Goal: Task Accomplishment & Management: Complete application form

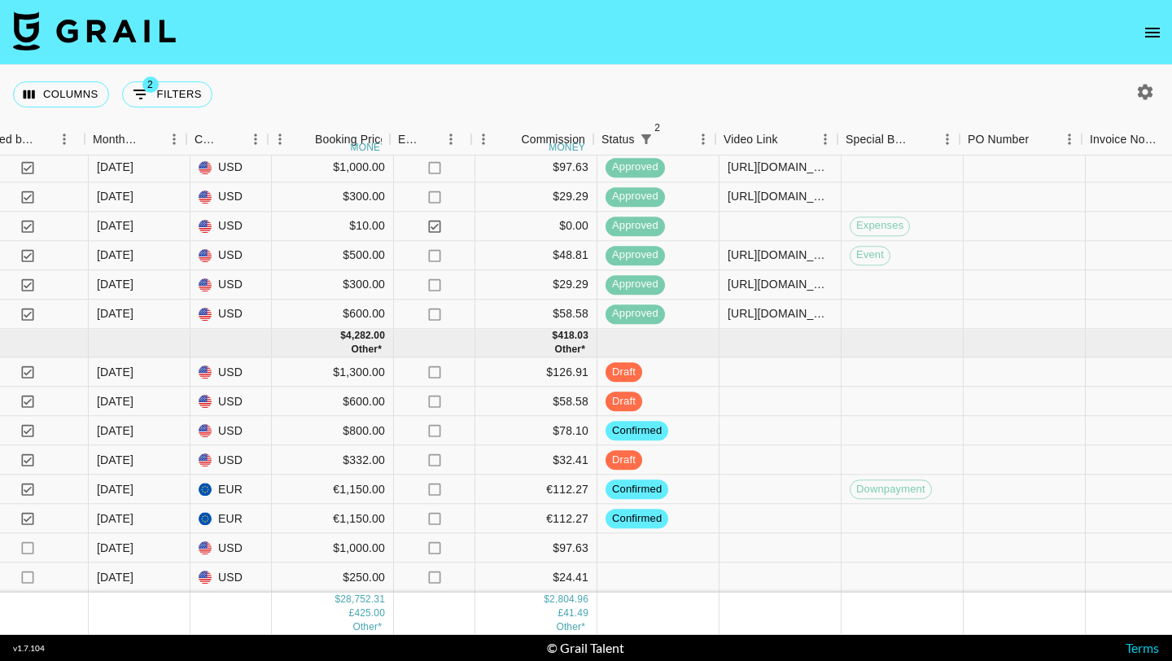
scroll to position [1192, 1047]
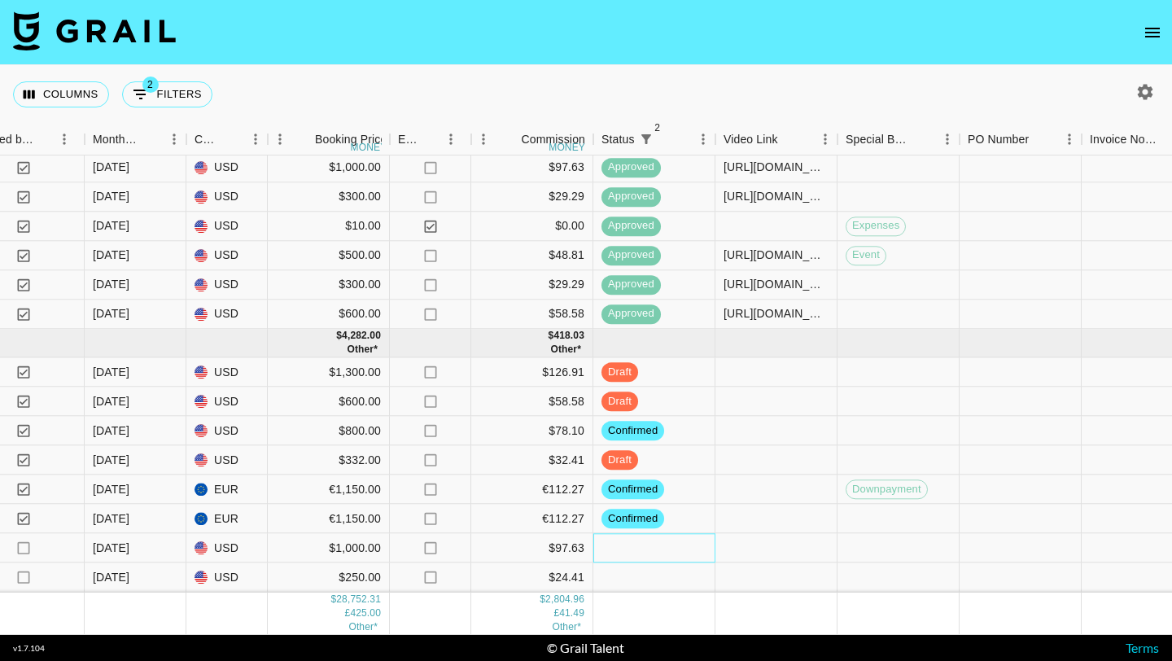
click at [623, 547] on div at bounding box center [654, 548] width 122 height 29
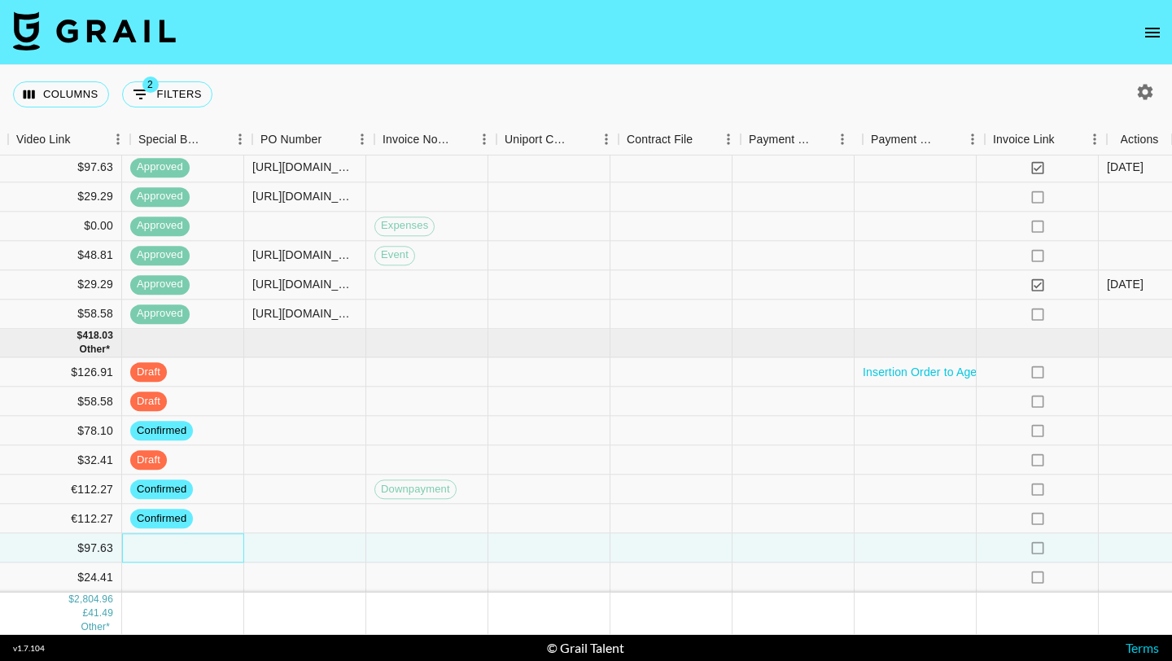
scroll to position [1192, 1754]
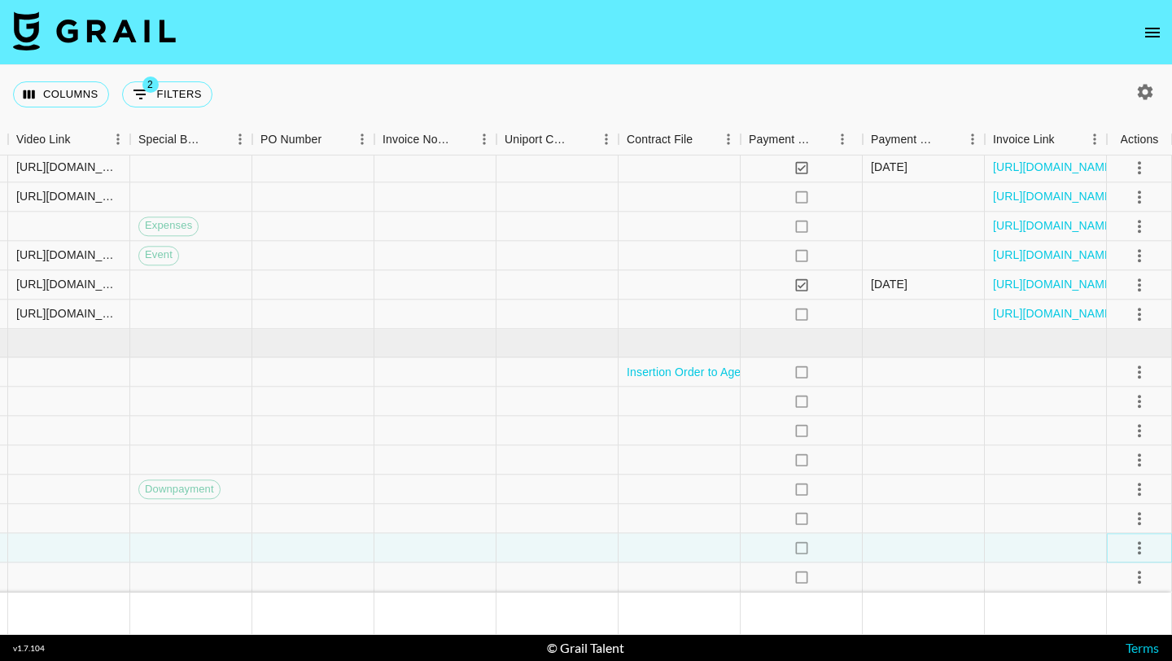
click at [1144, 546] on icon "select merge strategy" at bounding box center [1140, 548] width 20 height 20
click at [1100, 396] on li "Confirm" at bounding box center [1119, 395] width 106 height 29
click at [946, 544] on div at bounding box center [924, 548] width 122 height 29
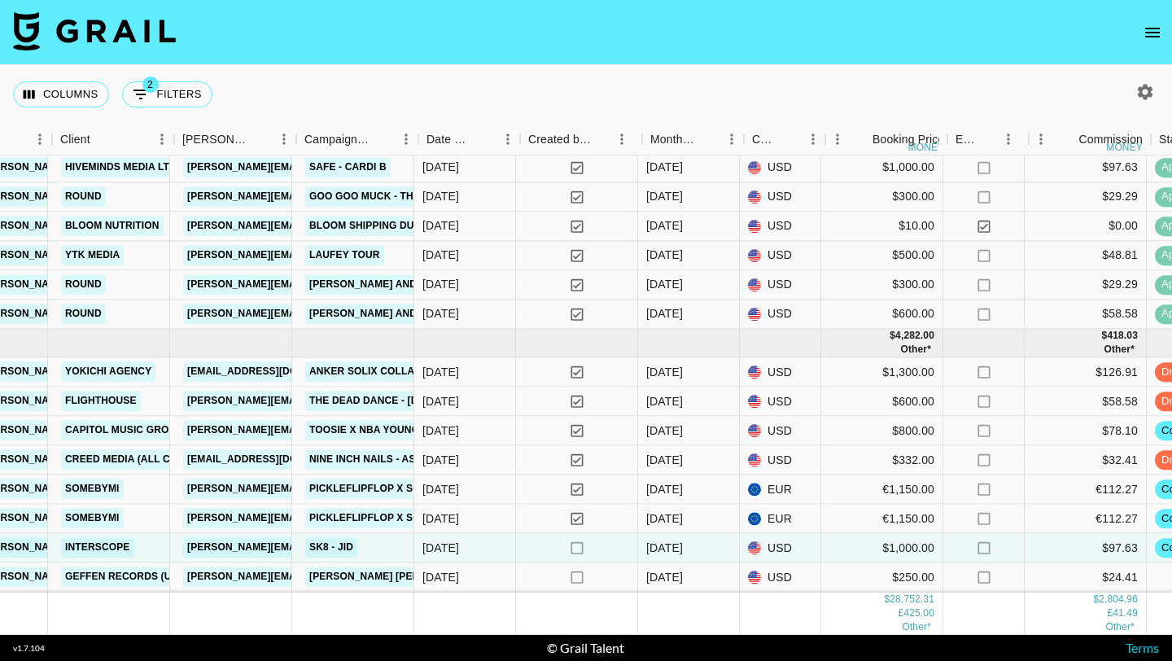
scroll to position [1192, 489]
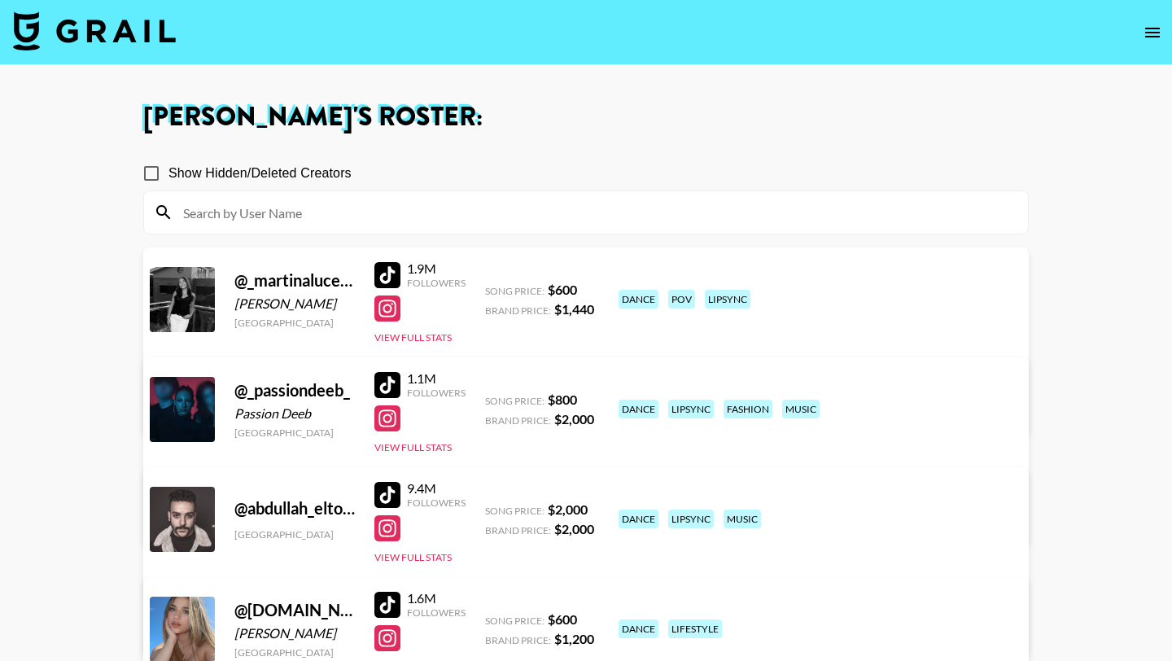
click at [104, 24] on img at bounding box center [94, 30] width 163 height 39
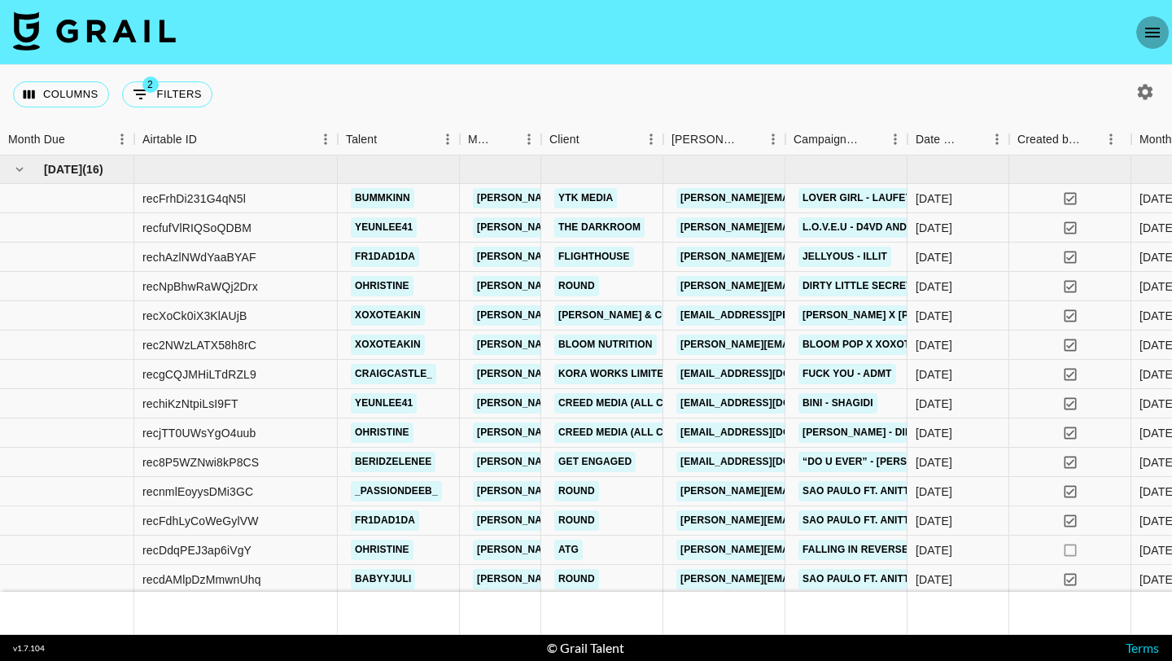
click at [1156, 26] on icon "open drawer" at bounding box center [1153, 33] width 20 height 20
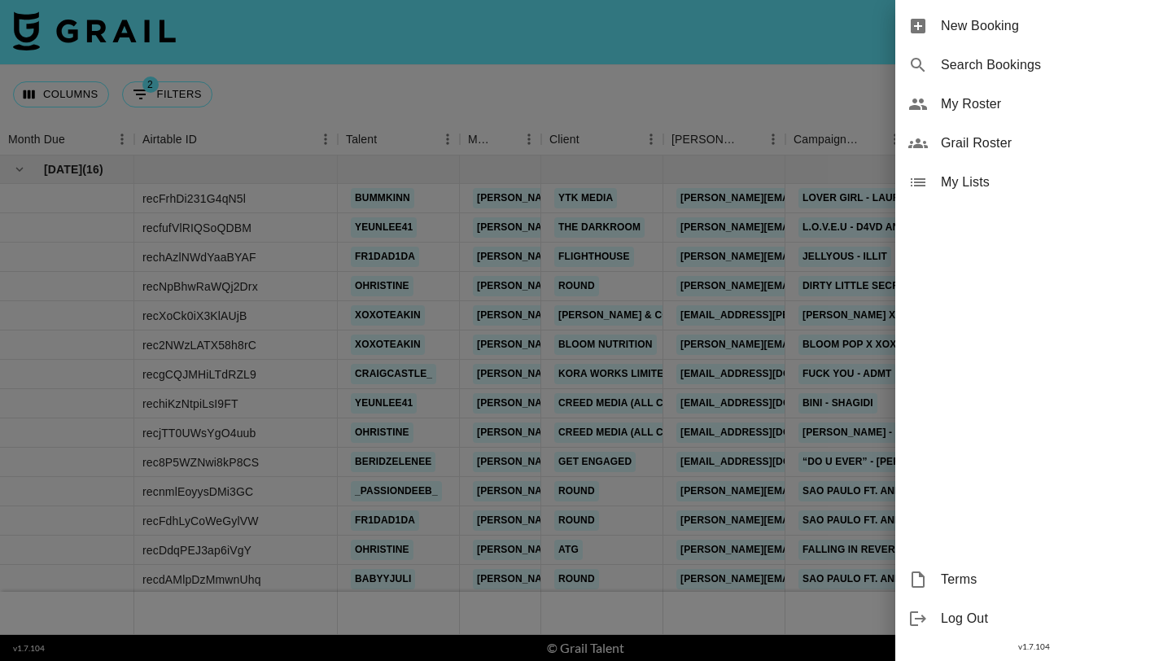
click at [997, 97] on span "My Roster" at bounding box center [1050, 104] width 218 height 20
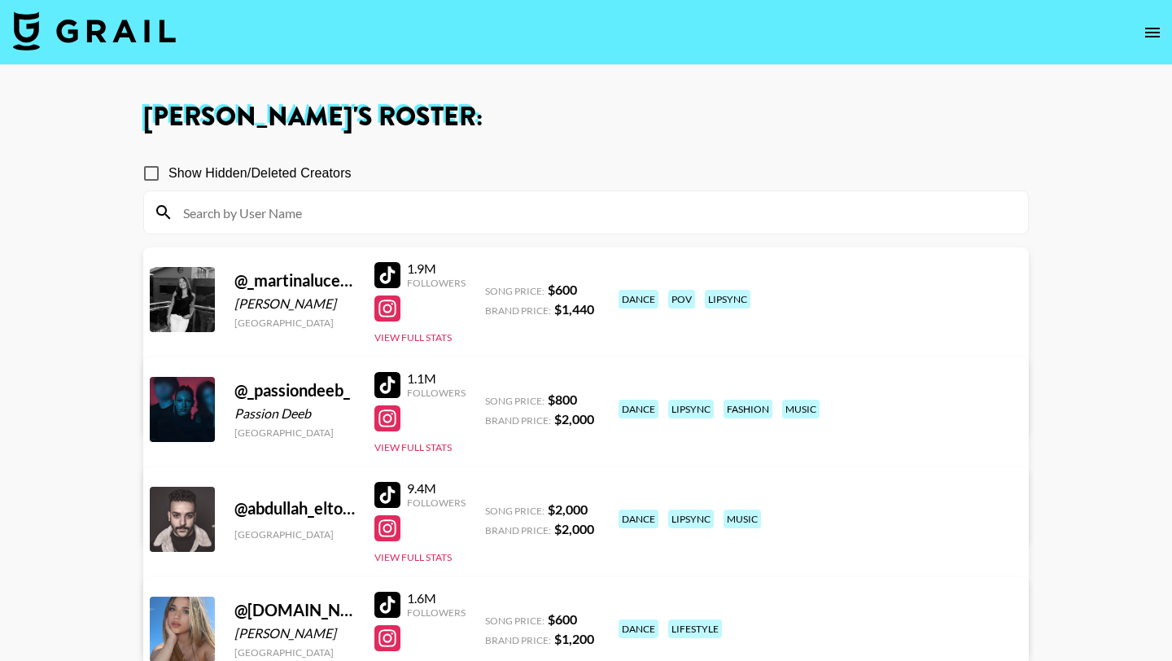
click at [507, 189] on div "Show Hidden/Deleted Creators" at bounding box center [586, 173] width 886 height 34
click at [489, 217] on input at bounding box center [595, 212] width 845 height 26
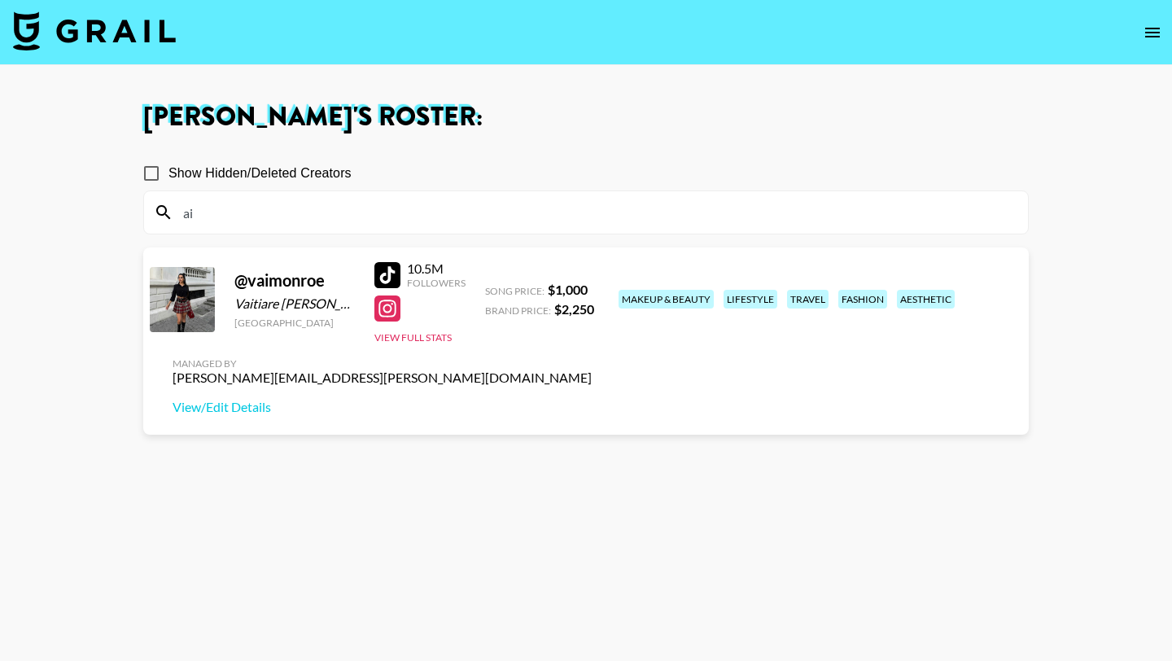
type input "a"
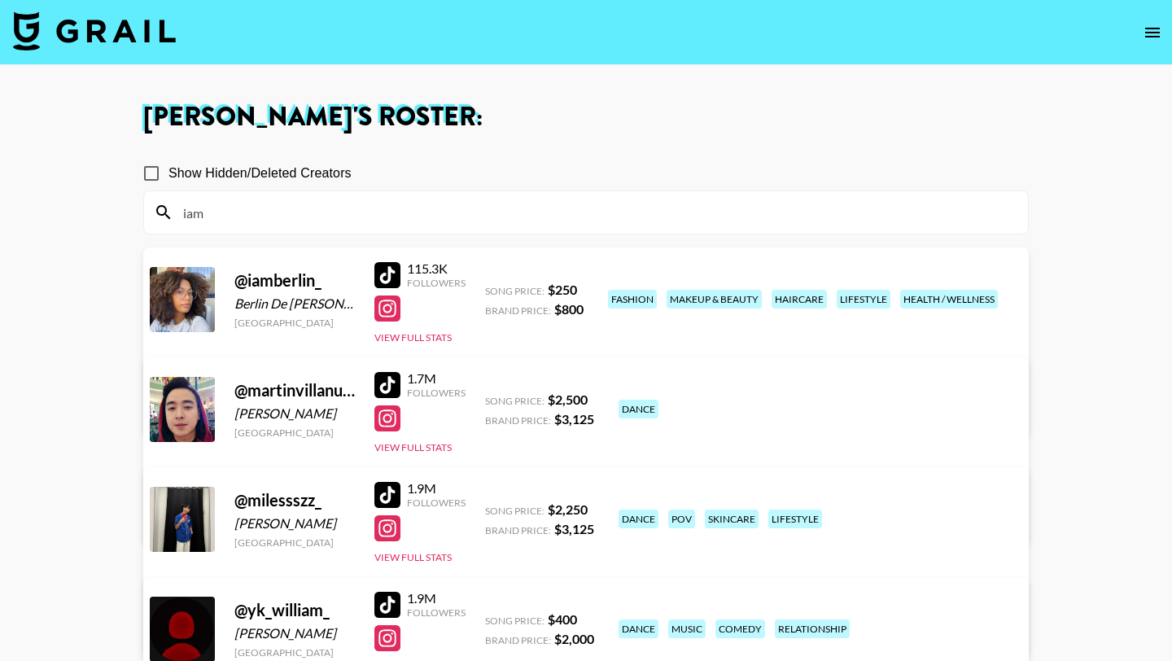
type input "iam"
click at [380, 276] on div at bounding box center [387, 275] width 26 height 26
click at [68, 35] on img at bounding box center [94, 30] width 163 height 39
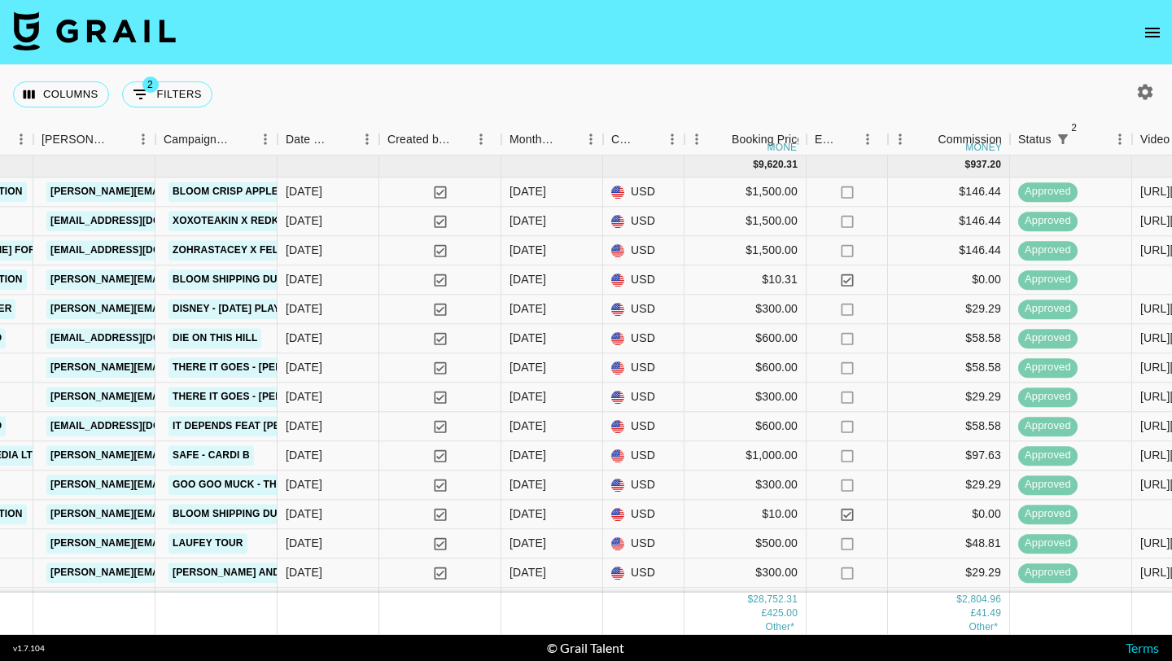
scroll to position [902, 630]
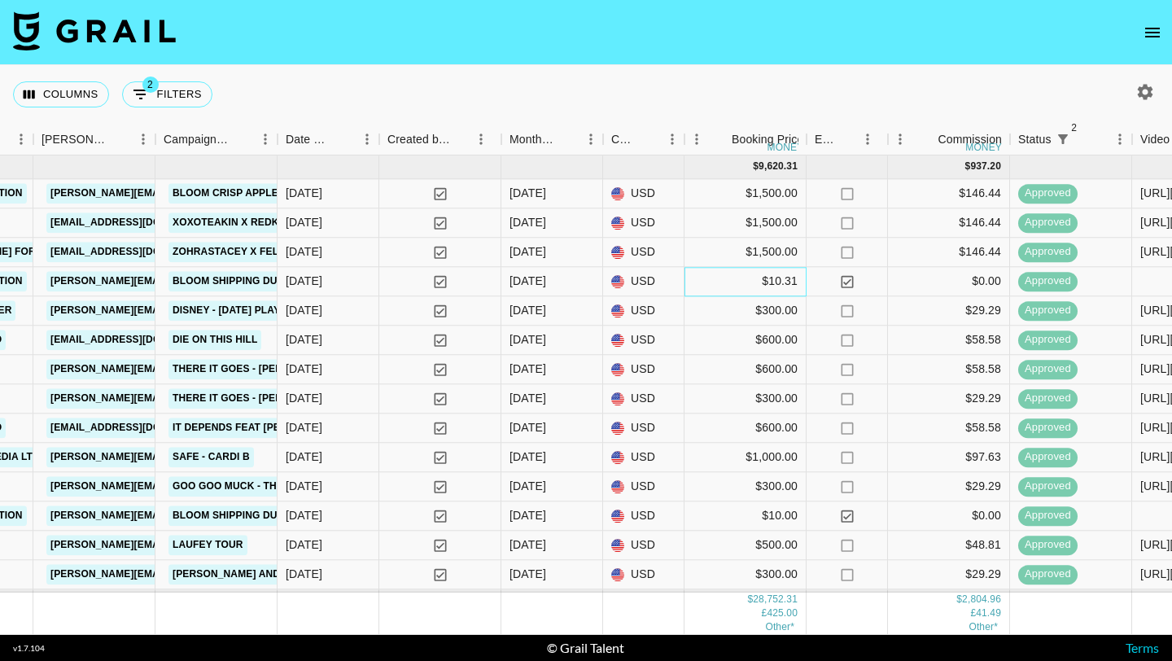
click at [706, 287] on div "$10.31" at bounding box center [746, 281] width 122 height 29
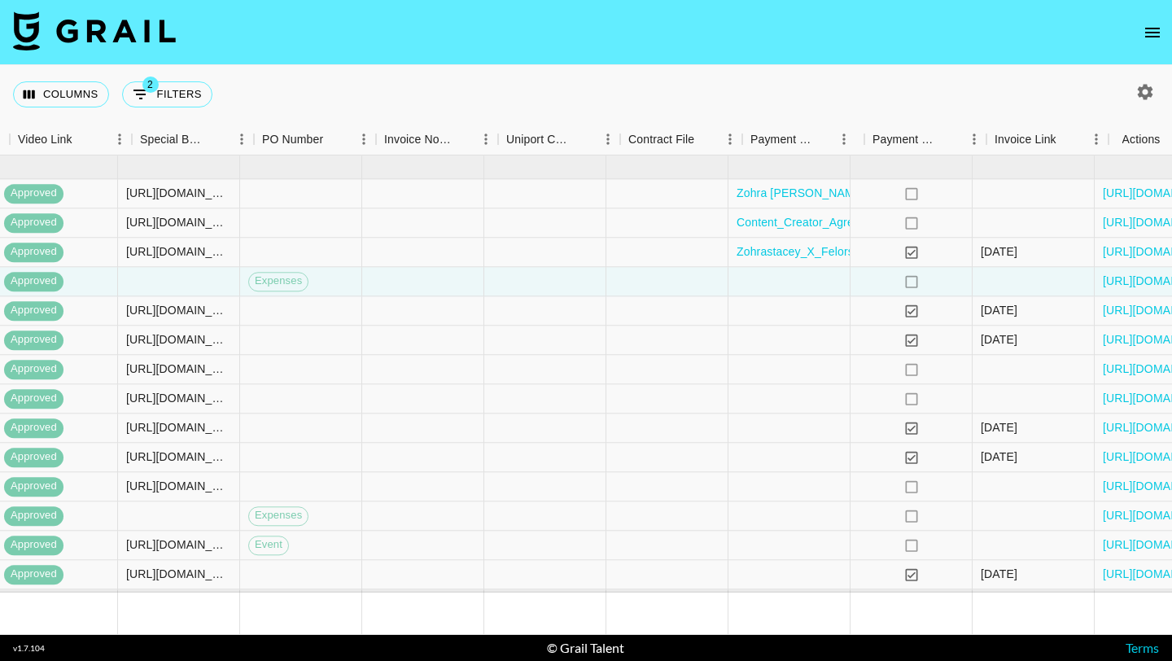
scroll to position [902, 1754]
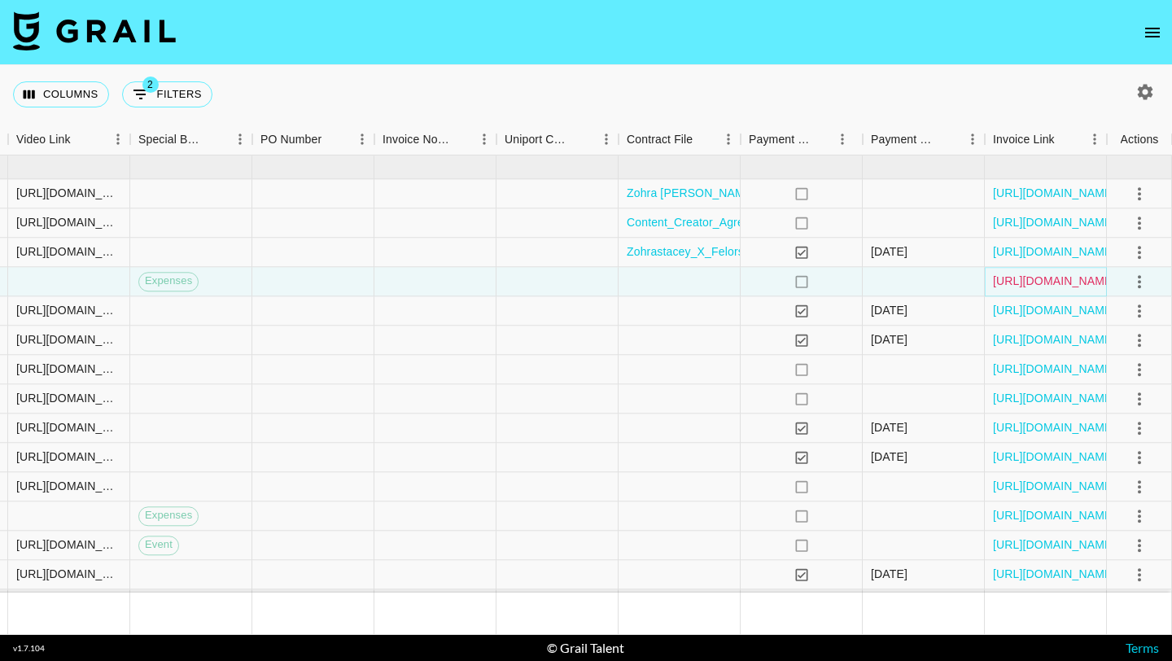
click at [1043, 285] on link "[URL][DOMAIN_NAME]" at bounding box center [1054, 281] width 123 height 16
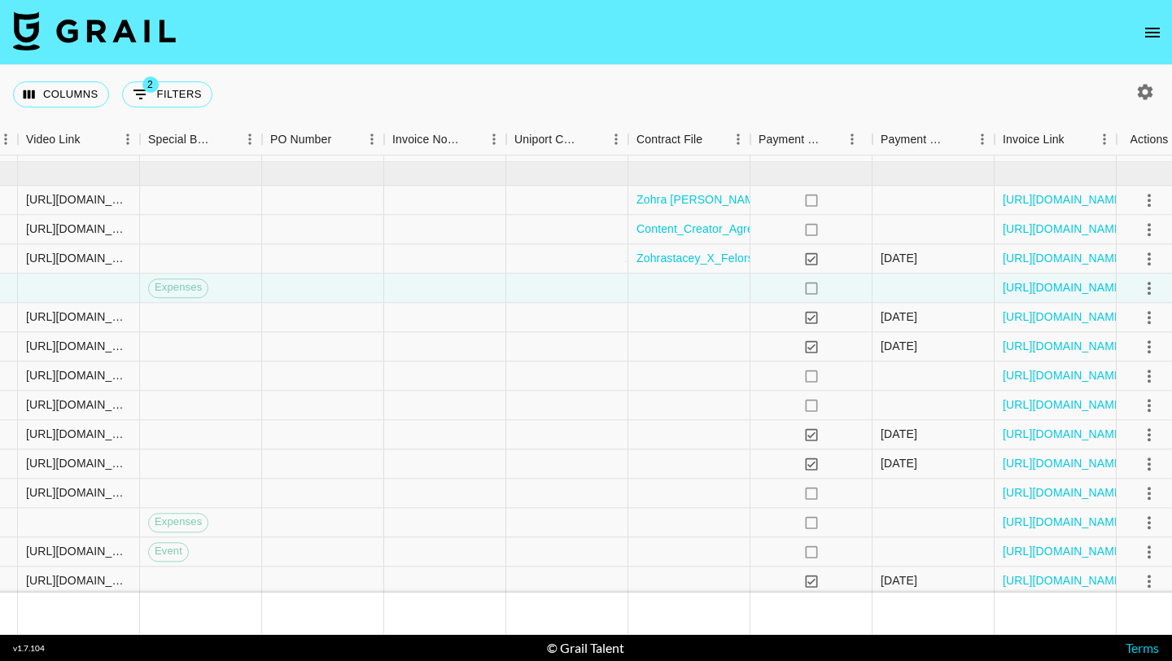
scroll to position [895, 1754]
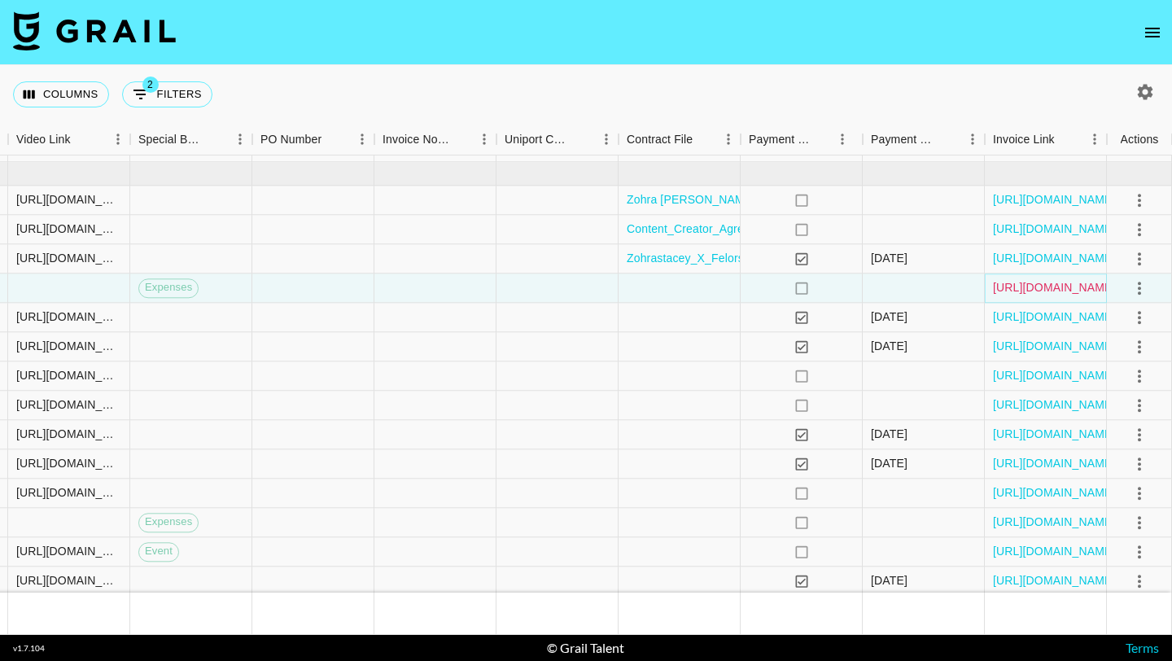
click at [1004, 290] on link "[URL][DOMAIN_NAME]" at bounding box center [1054, 288] width 123 height 16
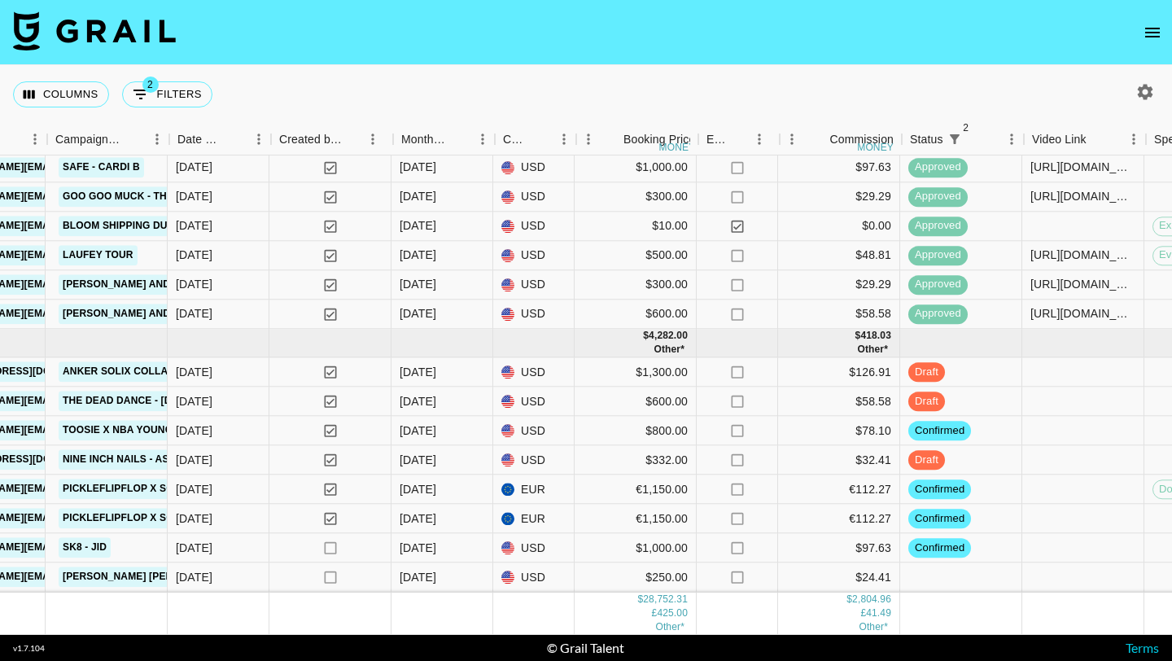
scroll to position [1192, 738]
click at [1153, 41] on icon "open drawer" at bounding box center [1153, 33] width 20 height 20
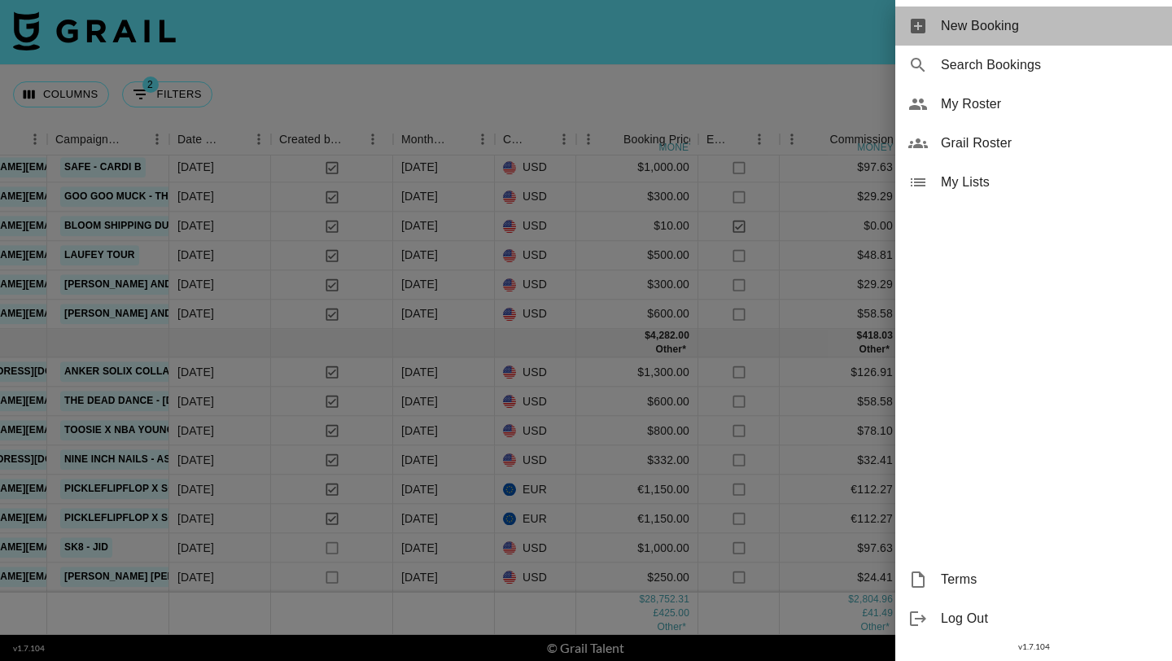
click at [1019, 20] on span "New Booking" at bounding box center [1050, 26] width 218 height 20
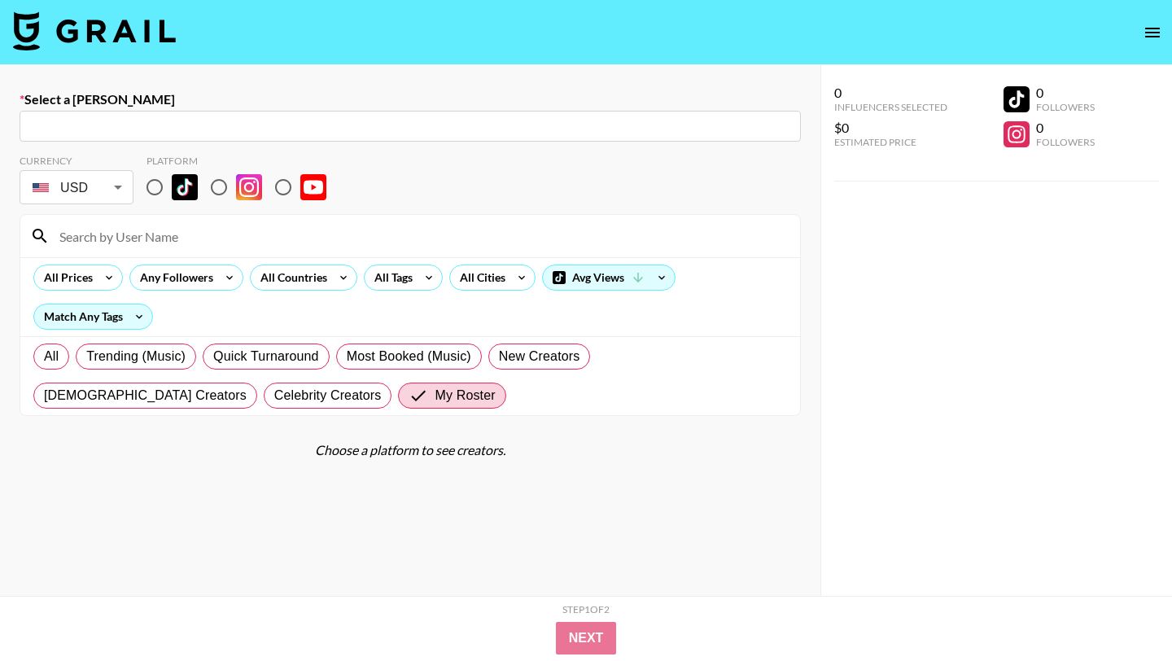
click at [307, 120] on input "text" at bounding box center [410, 126] width 762 height 19
paste input "[PERSON_NAME][EMAIL_ADDRESS][DOMAIN_NAME]"
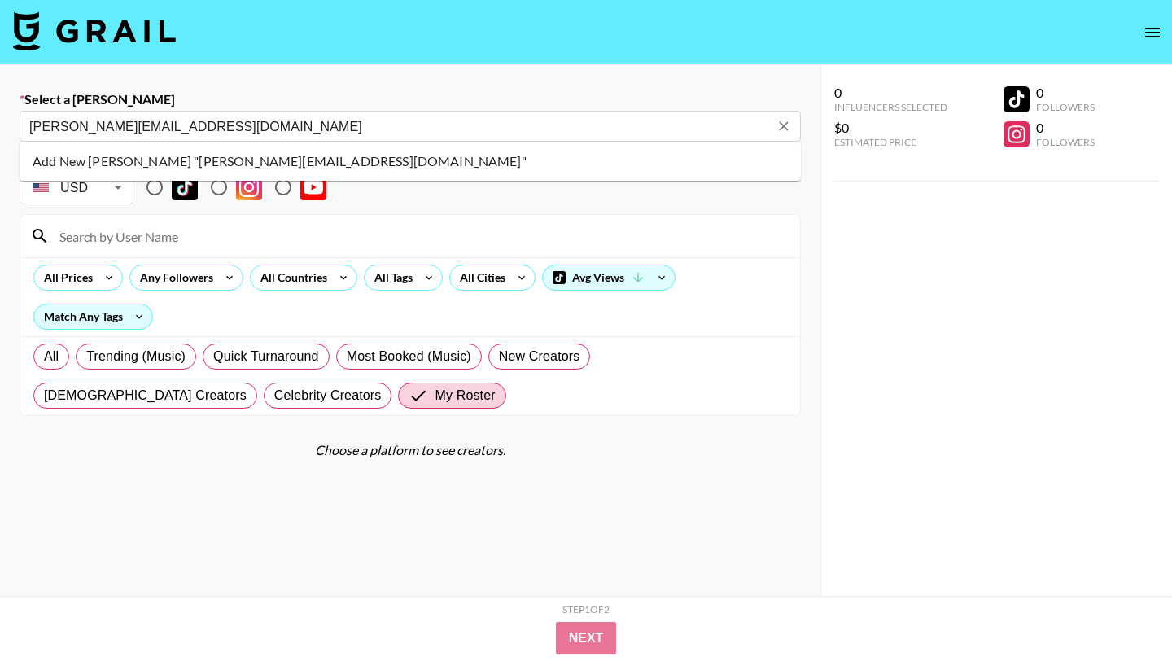
click at [278, 155] on li "Add New [PERSON_NAME] "[PERSON_NAME][EMAIL_ADDRESS][DOMAIN_NAME]"" at bounding box center [410, 161] width 781 height 26
type input "Add New [PERSON_NAME] "[PERSON_NAME][EMAIL_ADDRESS][DOMAIN_NAME]""
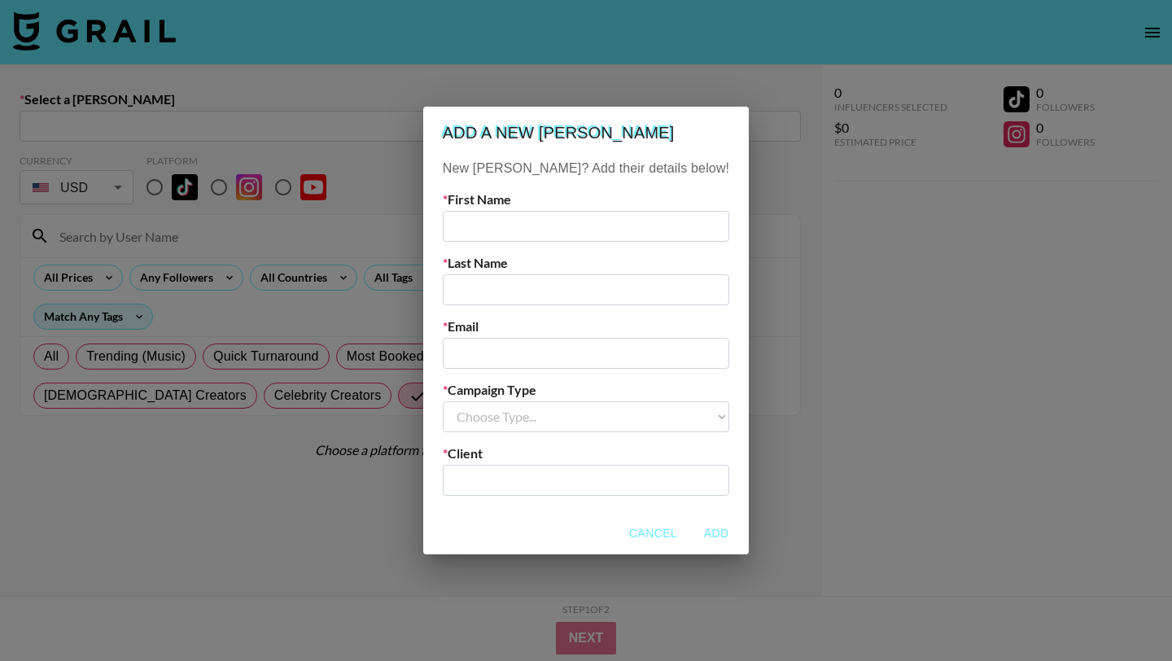
click at [505, 211] on input "text" at bounding box center [586, 226] width 287 height 31
type input "[PERSON_NAME]"
click at [521, 291] on input "text" at bounding box center [586, 289] width 287 height 31
type input "Shin"
click at [515, 353] on input "email" at bounding box center [586, 353] width 287 height 31
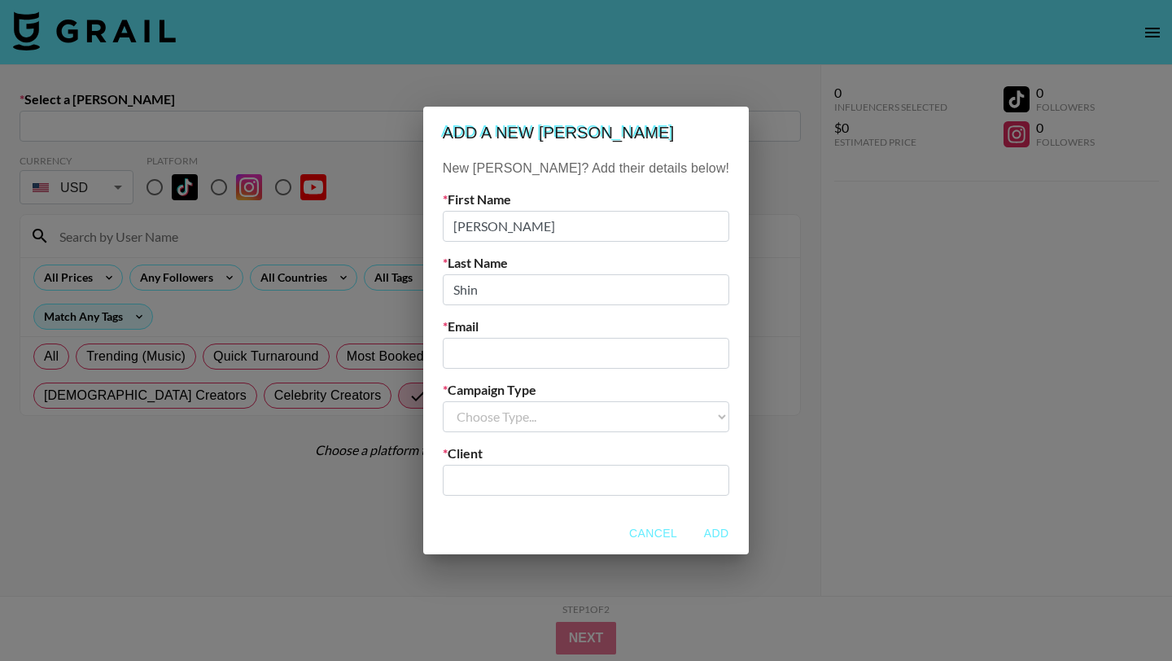
paste input "[PERSON_NAME][EMAIL_ADDRESS][DOMAIN_NAME]"
type input "[PERSON_NAME][EMAIL_ADDRESS][DOMAIN_NAME]"
click at [550, 411] on select "Choose Type... Song Promos Brand Promos" at bounding box center [586, 416] width 287 height 31
select select "Brand"
click at [475, 401] on select "Choose Type... Song Promos Brand Promos" at bounding box center [586, 416] width 287 height 31
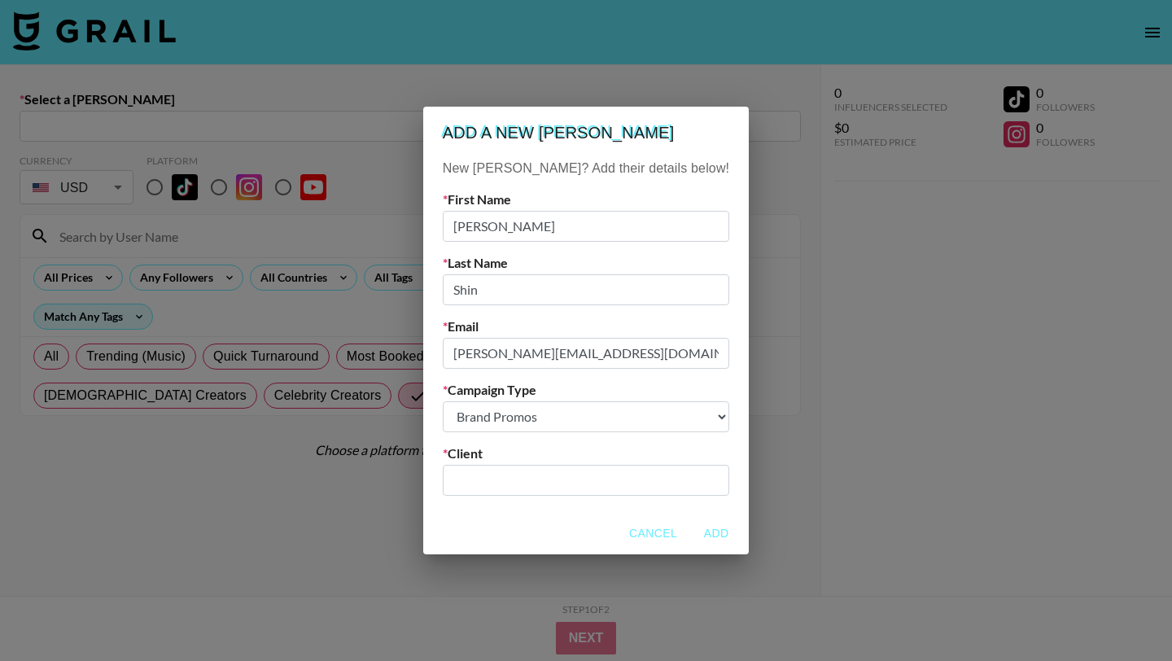
click at [539, 476] on input "text" at bounding box center [586, 479] width 267 height 19
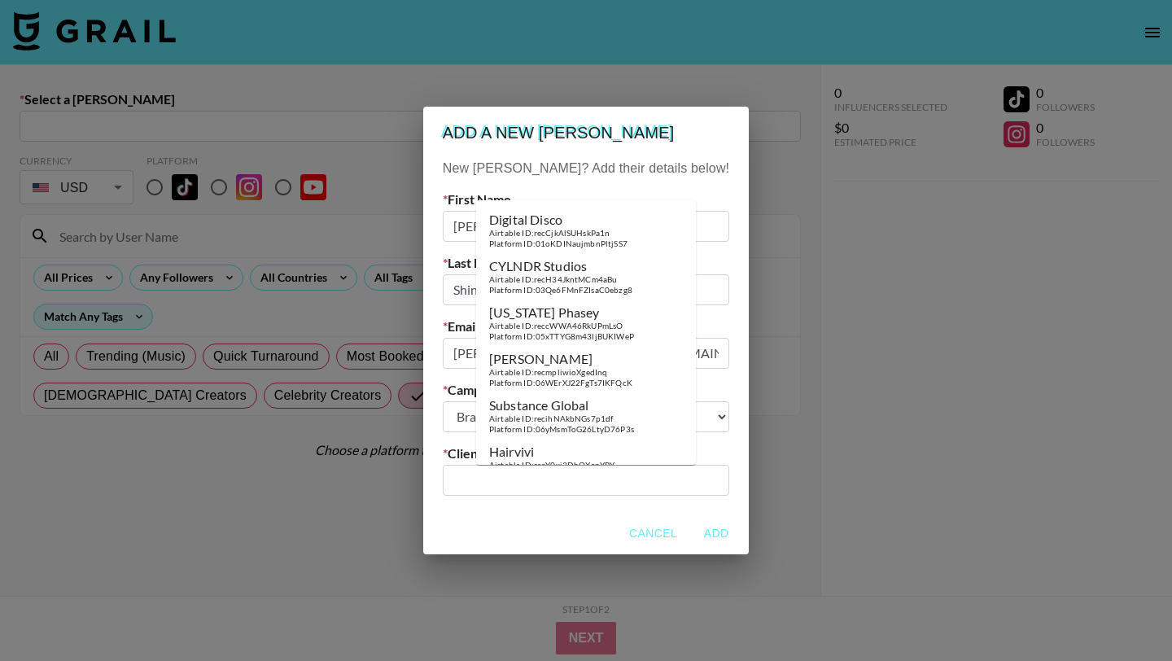
paste input "econnect co., ltd"
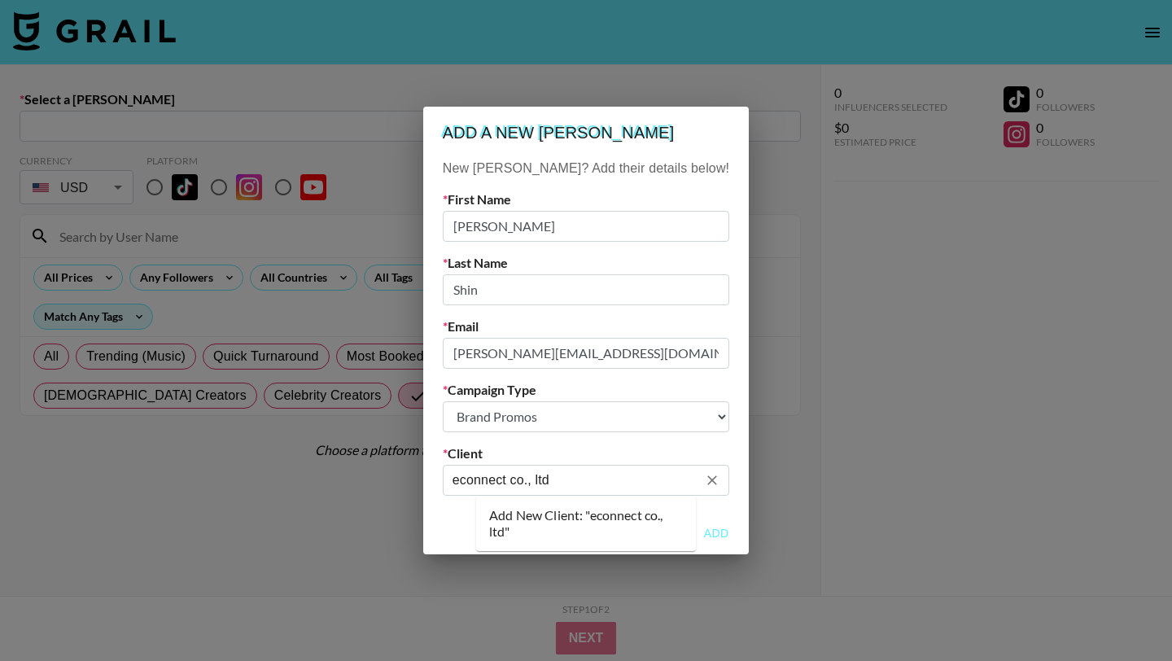
type input "econnect co., ltd"
click at [704, 480] on icon "Clear" at bounding box center [712, 480] width 16 height 16
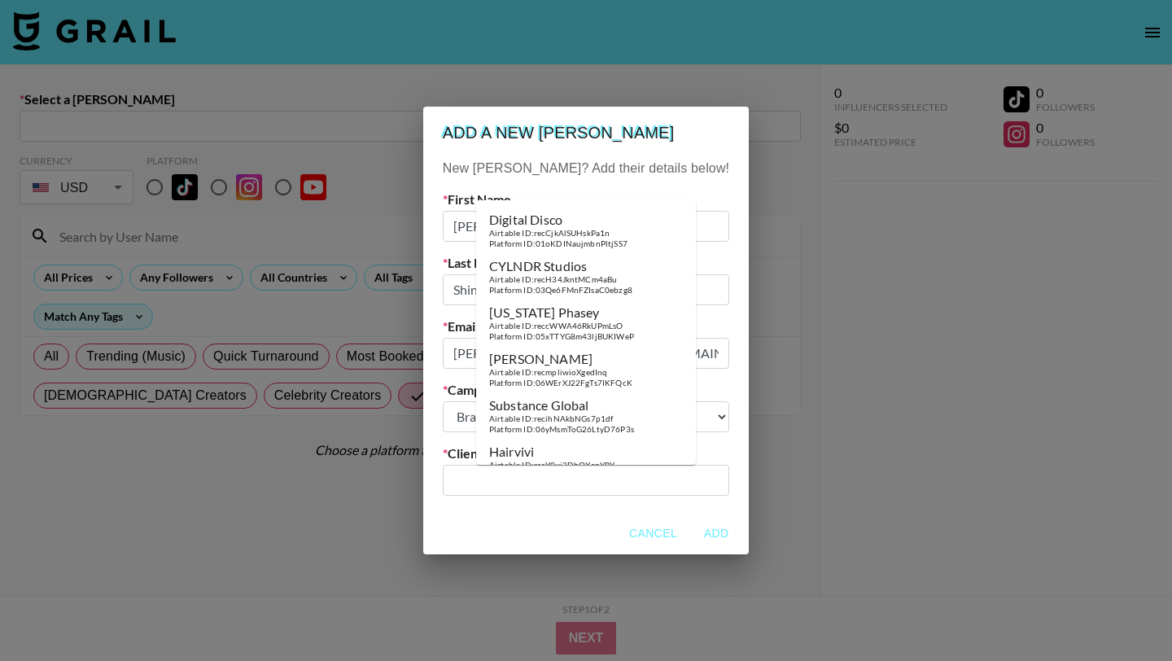
click at [560, 482] on input "text" at bounding box center [586, 479] width 267 height 19
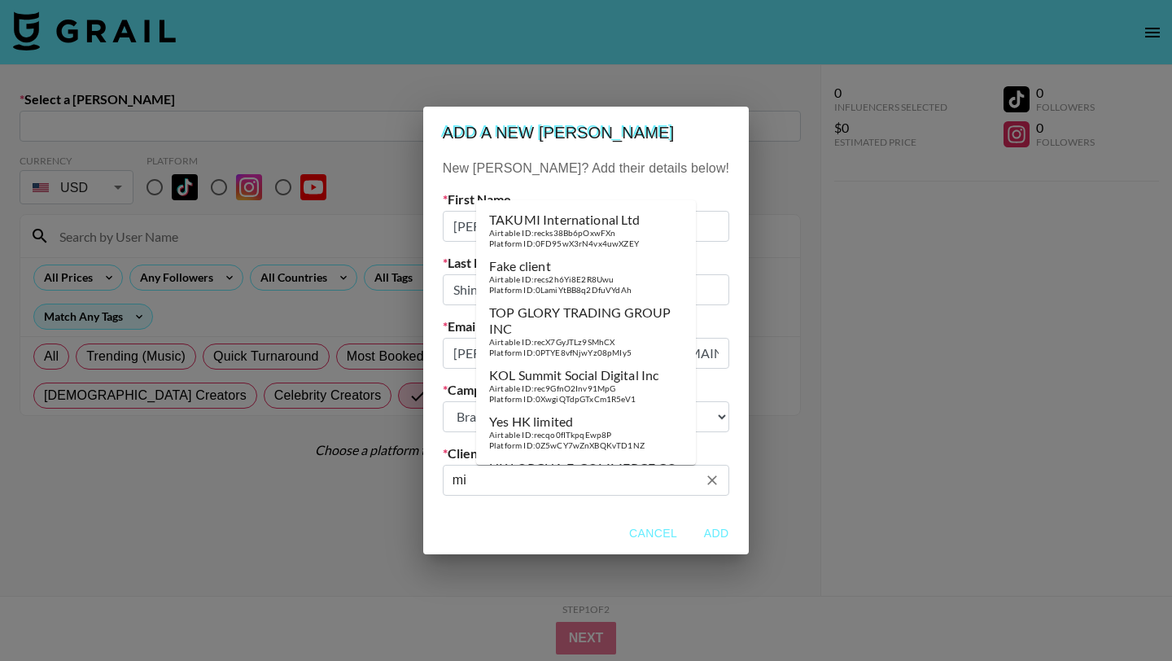
type input "m"
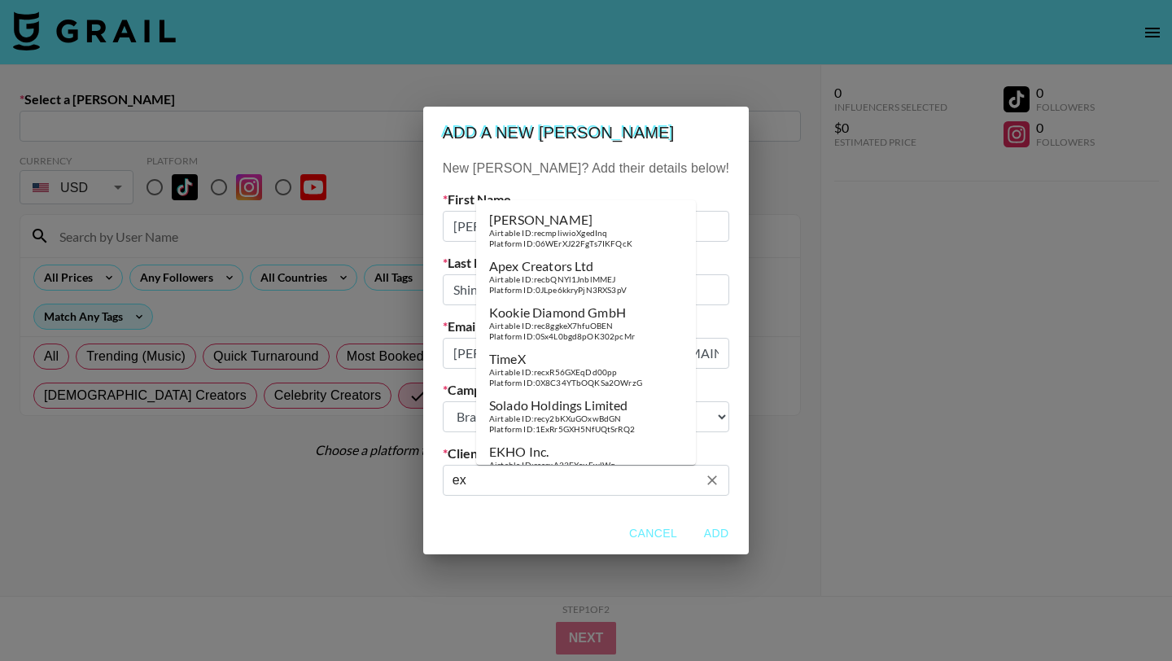
type input "e"
paste input "econnect co., ltd"
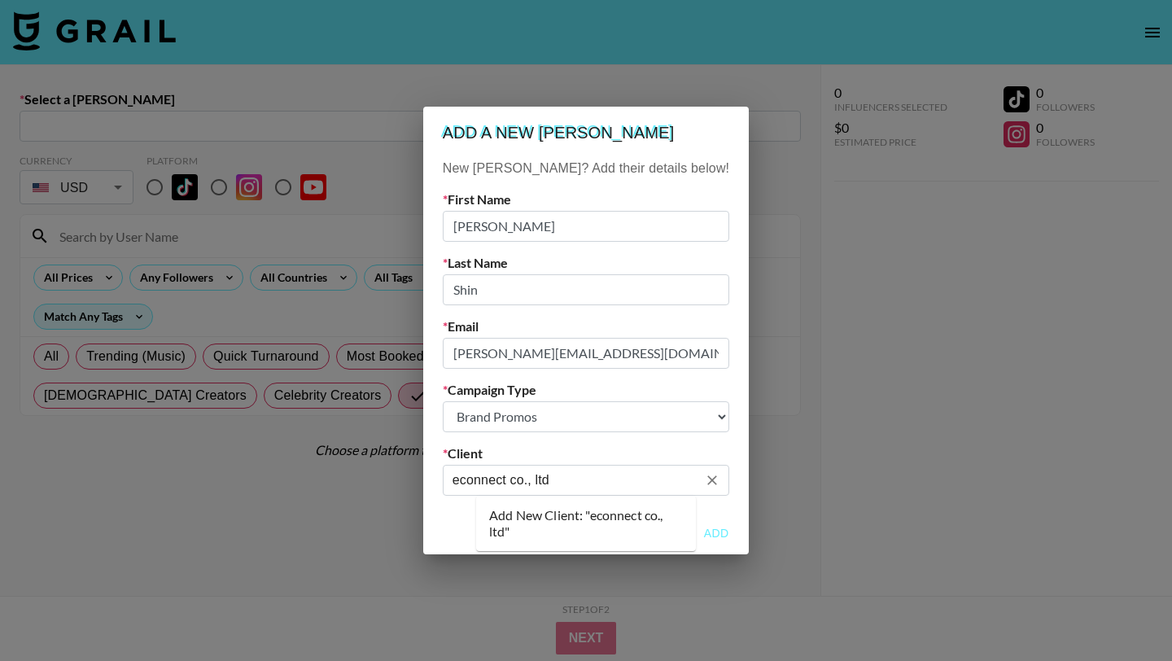
click at [567, 483] on input "econnect co., ltd" at bounding box center [575, 479] width 245 height 19
type input "econnect co ltd"
click at [707, 479] on icon "Clear" at bounding box center [712, 480] width 10 height 10
paste input "econnect co., ltd"
click at [570, 521] on li "Add New Client: "econnect co., ltd"" at bounding box center [586, 523] width 220 height 42
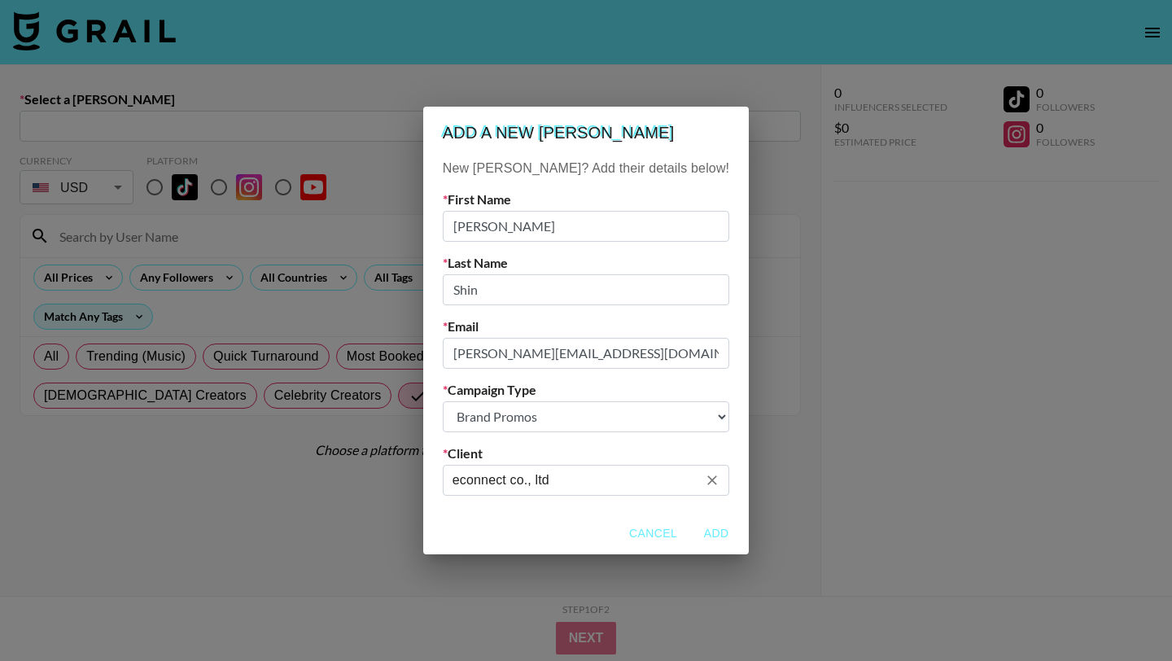
type input "econnect co., ltd"
click at [690, 524] on button "Add" at bounding box center [716, 533] width 52 height 30
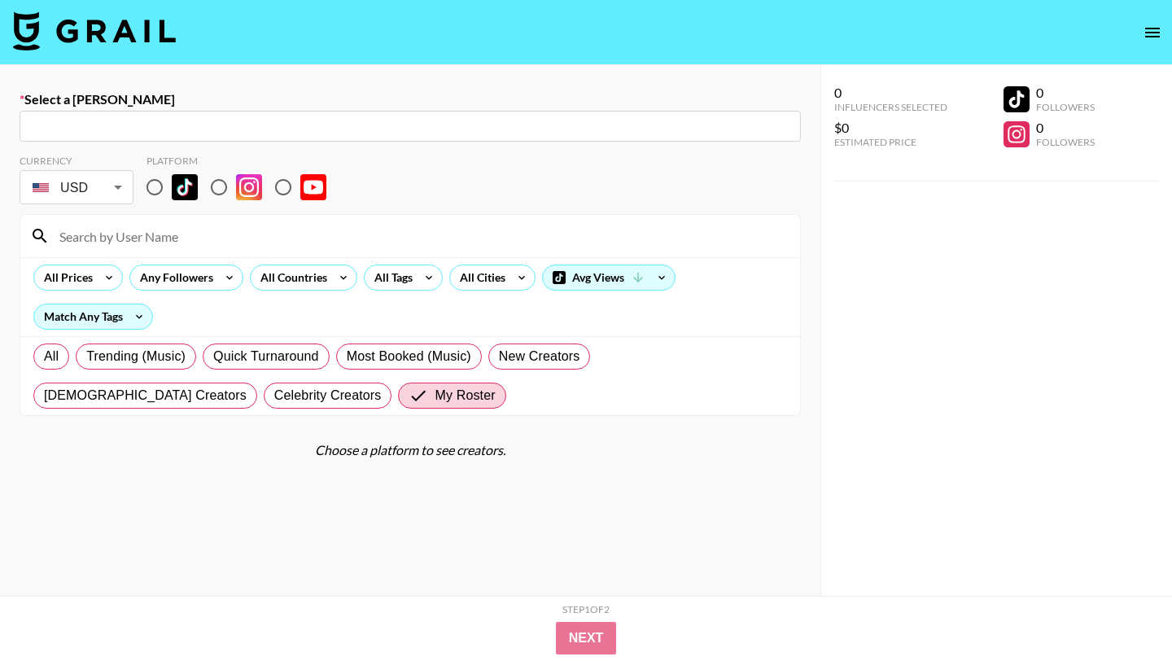
type input "[PERSON_NAME][EMAIL_ADDRESS][DOMAIN_NAME]: [PERSON_NAME] -- econnect co., ltd -…"
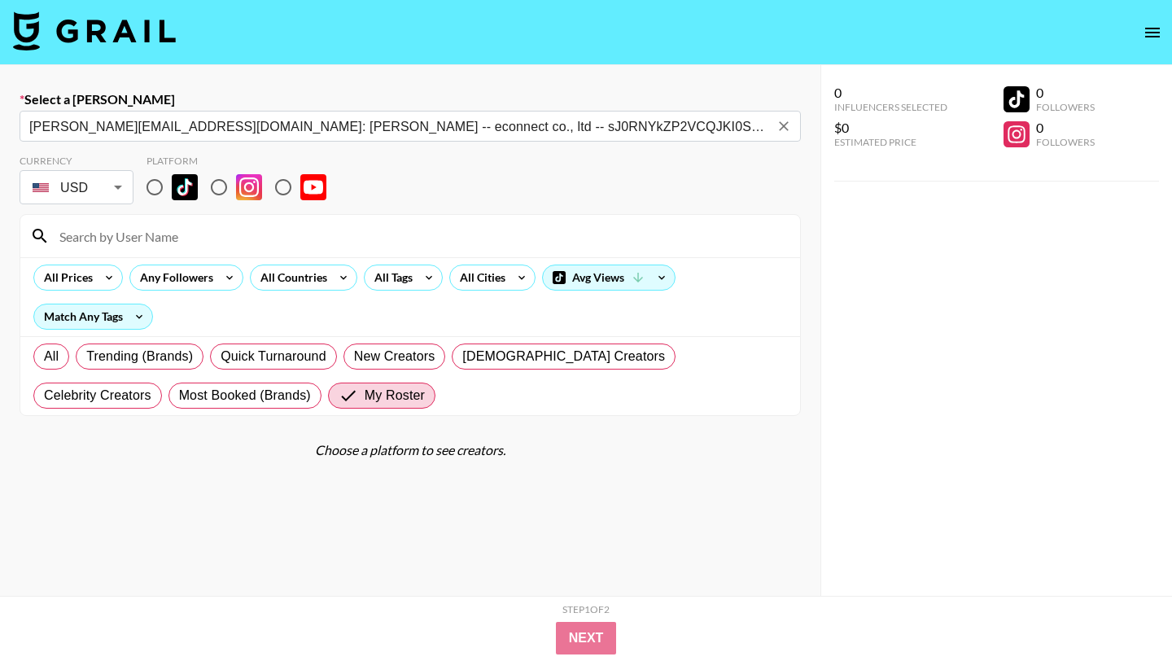
click at [156, 189] on input "radio" at bounding box center [155, 187] width 34 height 34
radio input "true"
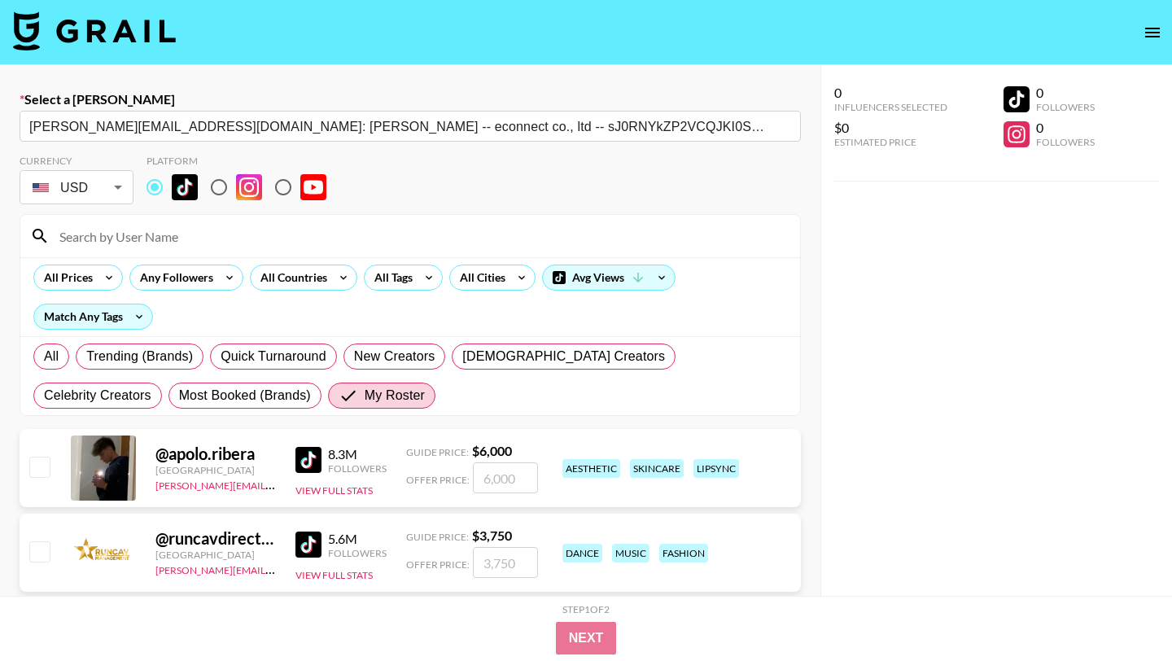
click at [294, 241] on input at bounding box center [420, 236] width 741 height 26
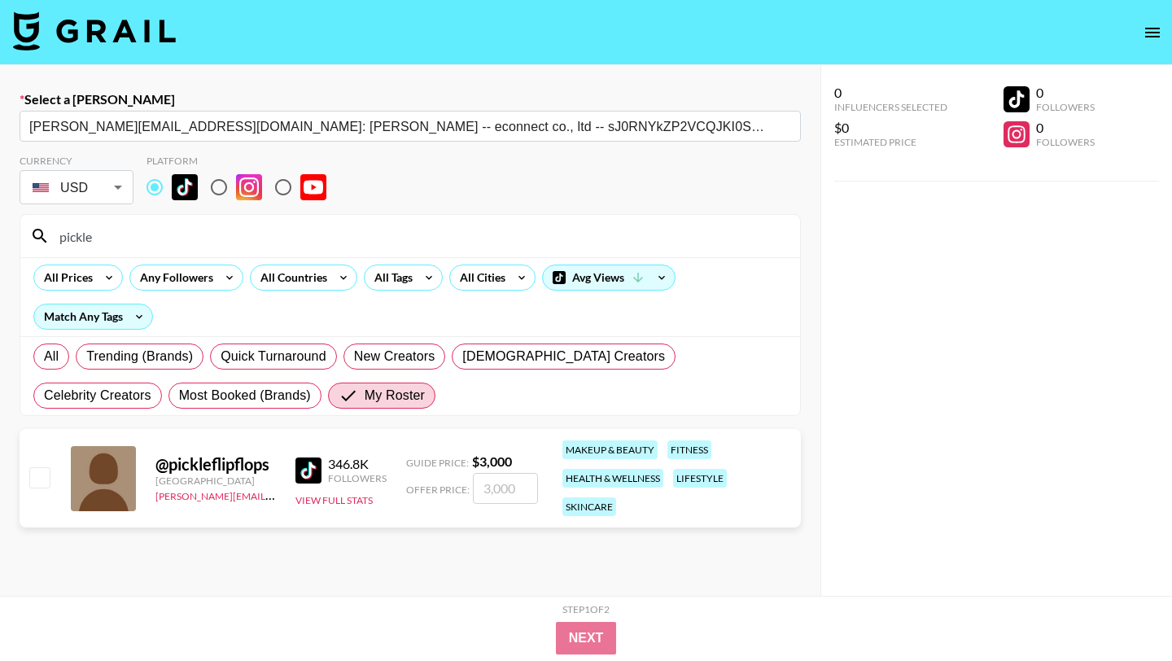
type input "pickle"
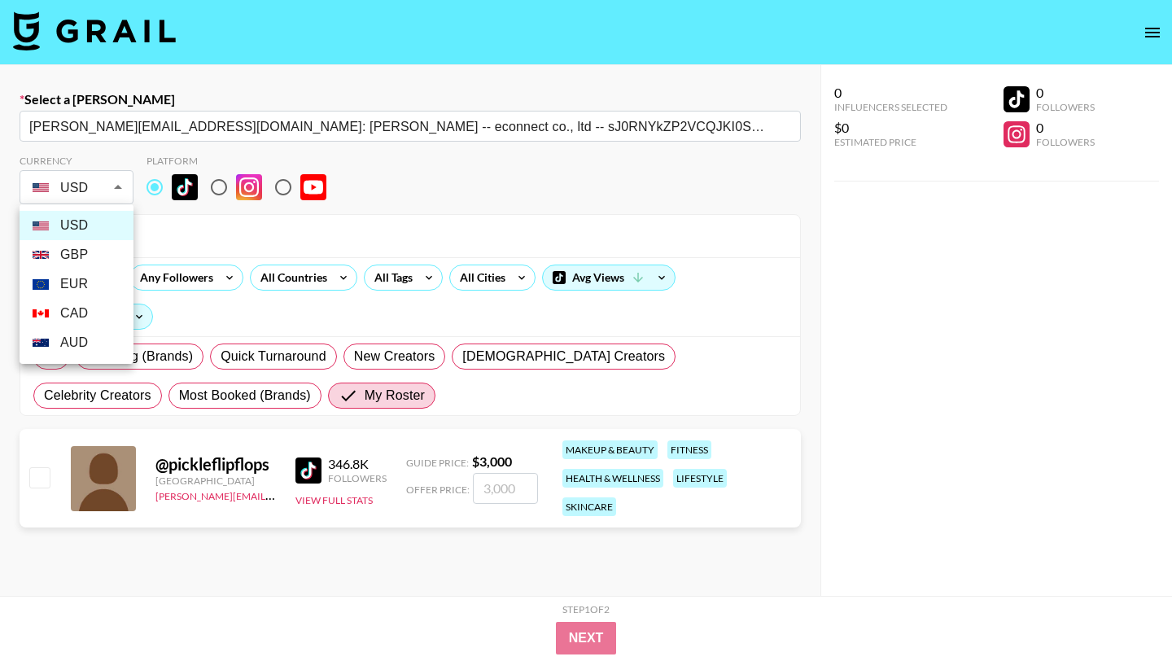
click at [56, 190] on body "Select a Booker [EMAIL_ADDRESS][DOMAIN_NAME]: [PERSON_NAME] -- econnect co., lt…" at bounding box center [586, 388] width 1172 height 776
click at [75, 280] on li "EUR" at bounding box center [77, 283] width 114 height 29
type input "EUR"
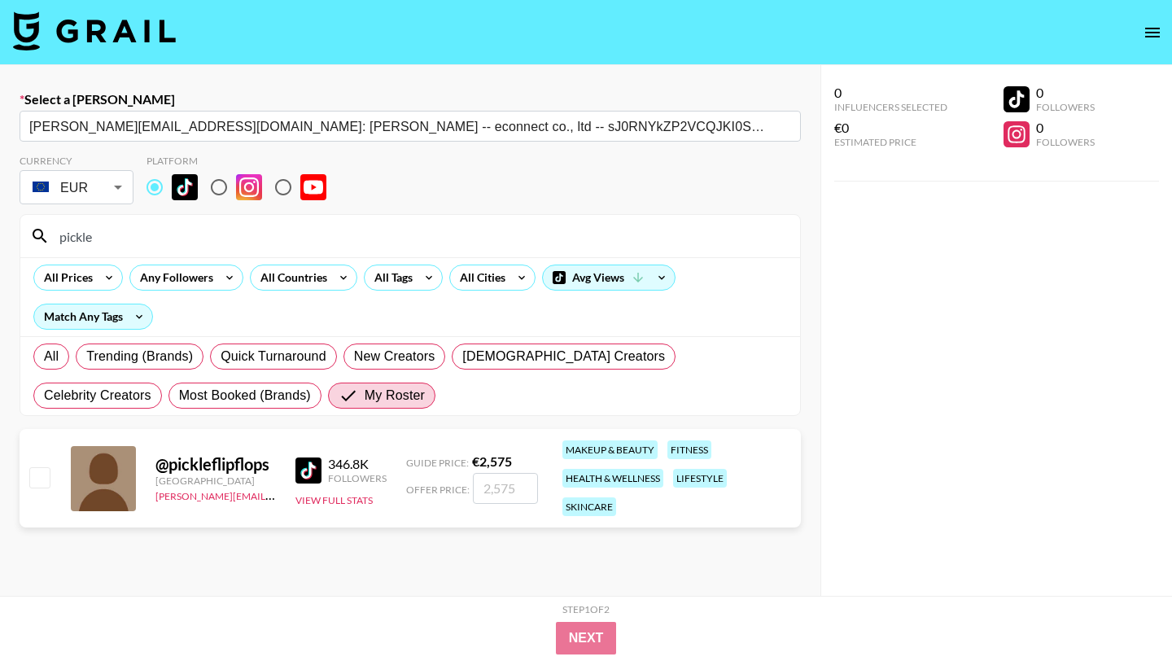
click at [42, 478] on input "checkbox" at bounding box center [39, 477] width 20 height 20
checkbox input "true"
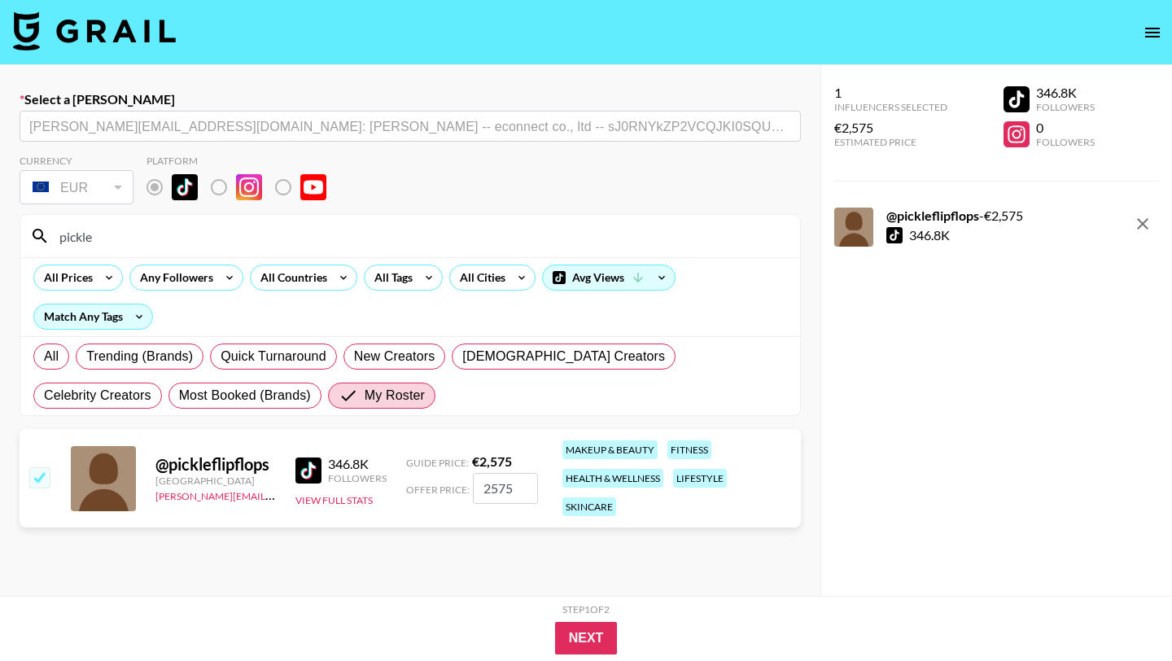
click at [518, 487] on input "2575" at bounding box center [505, 488] width 65 height 31
type input "1350"
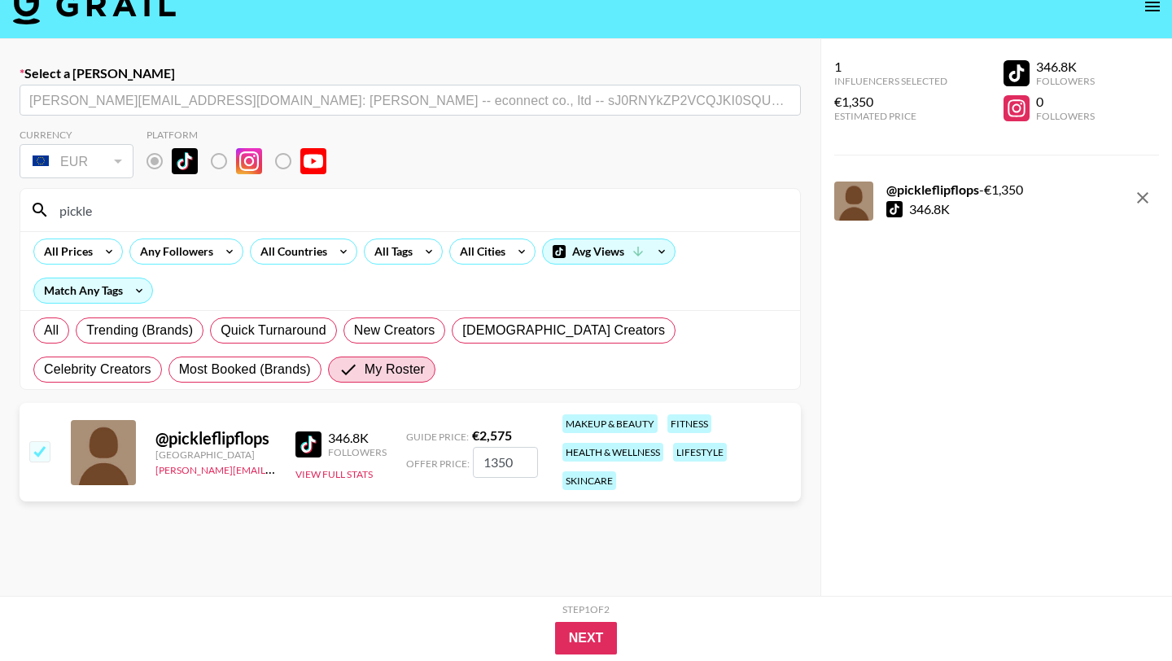
scroll to position [28, 0]
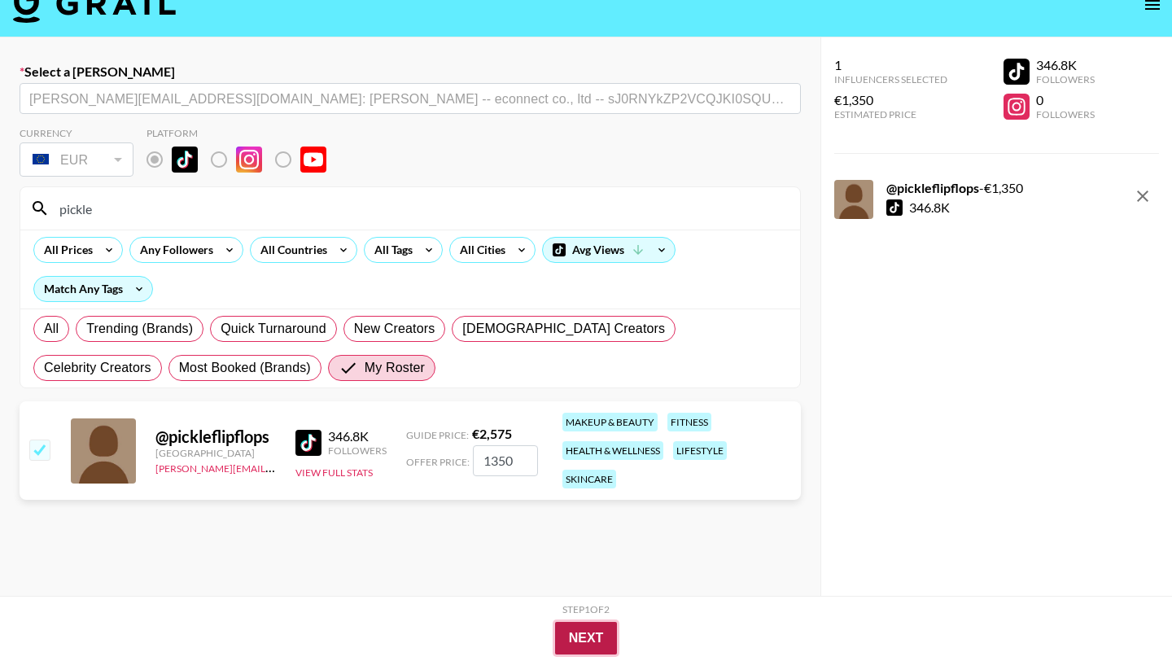
click at [589, 640] on button "Next" at bounding box center [586, 638] width 63 height 33
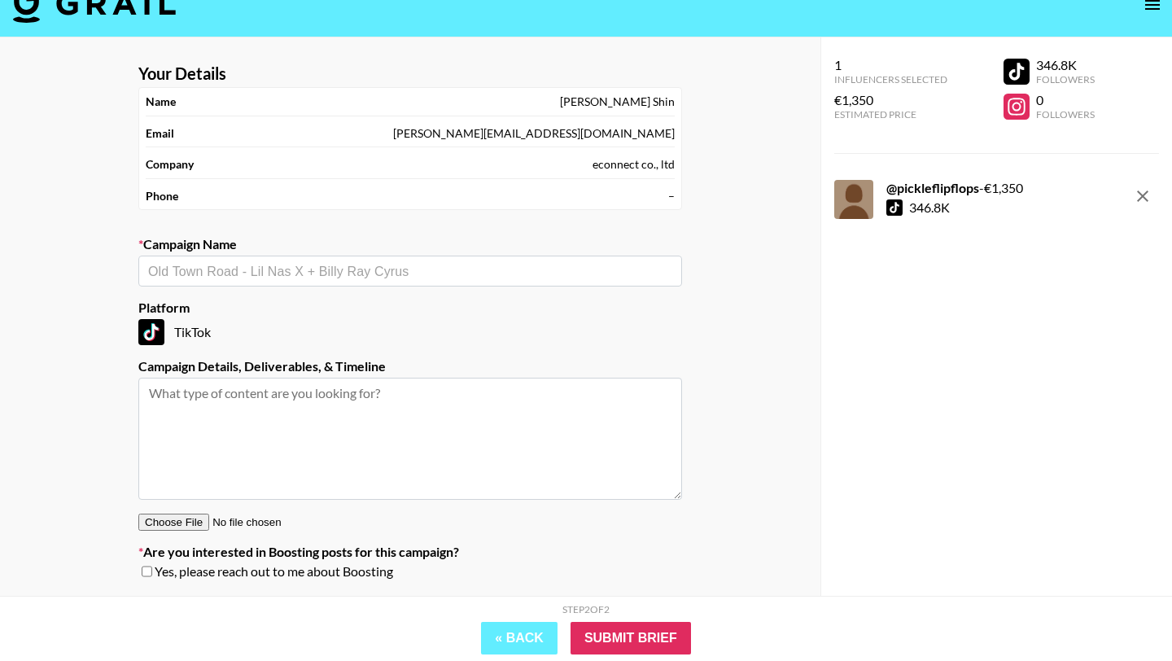
click at [431, 272] on input "text" at bounding box center [410, 271] width 524 height 19
click at [420, 272] on input "text" at bounding box center [410, 271] width 524 height 19
paste input "ICY Glacier Sherbet Gel campaign"
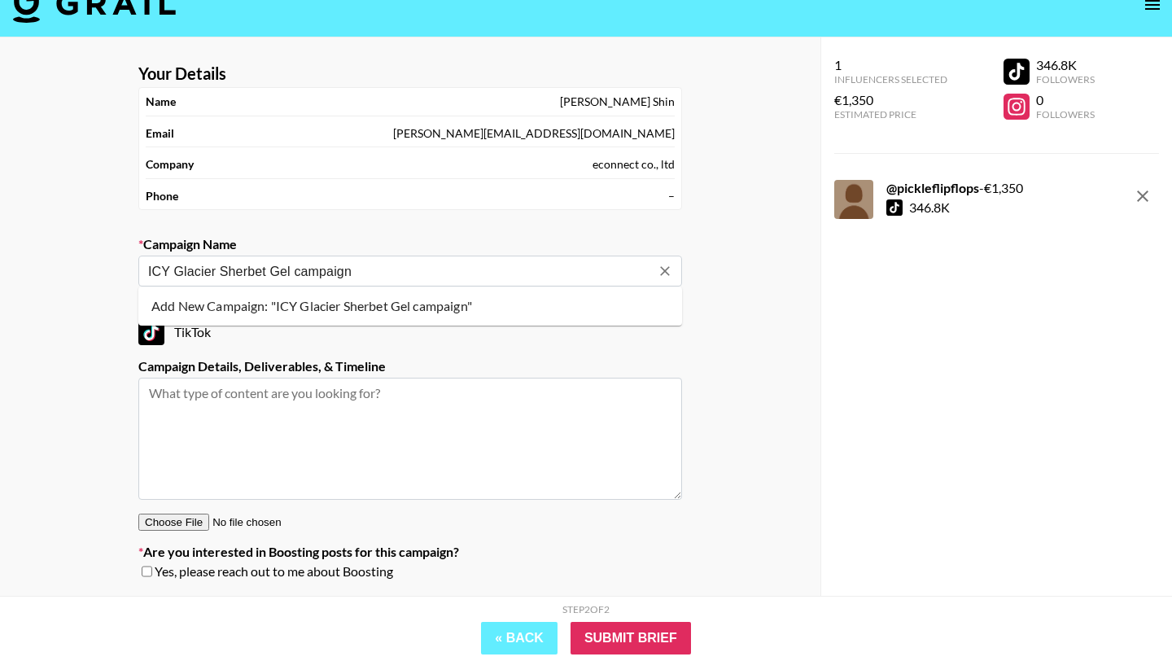
click at [424, 301] on li "Add New Campaign: "ICY Glacier Sherbet Gel campaign"" at bounding box center [410, 306] width 544 height 26
type input "ICY Glacier Sherbet Gel campaign"
click at [376, 412] on textarea at bounding box center [410, 439] width 544 height 122
paste textarea "Timeline: * Guidelines sent: [DATE] (but don’t worry, they will arrive earlier)…"
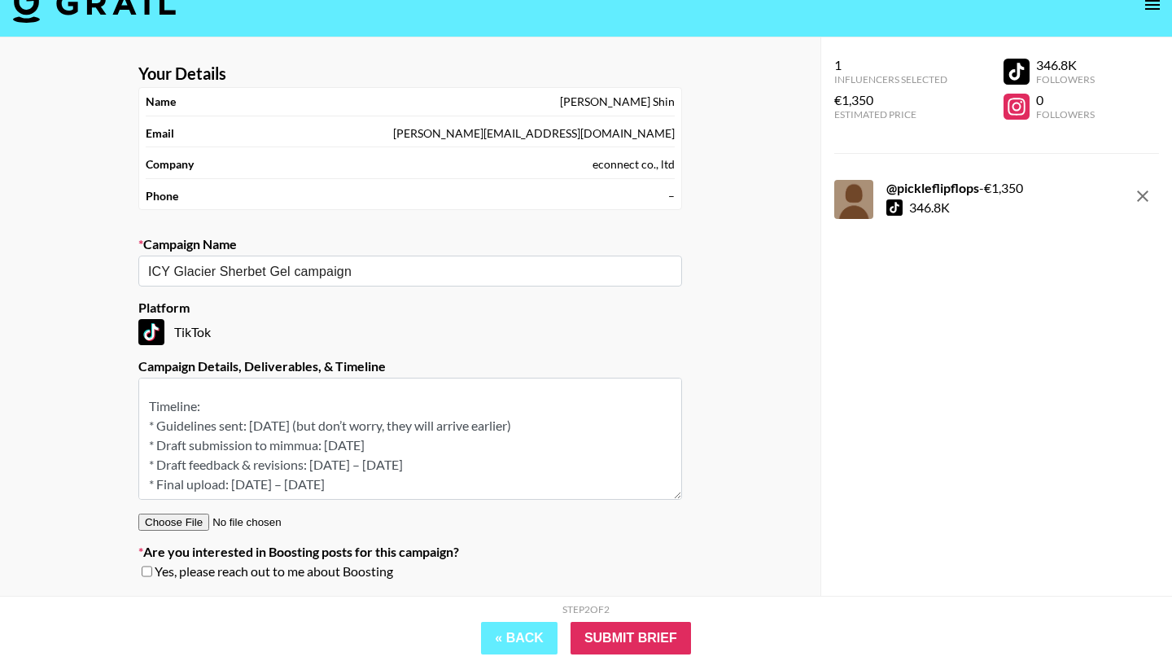
scroll to position [0, 0]
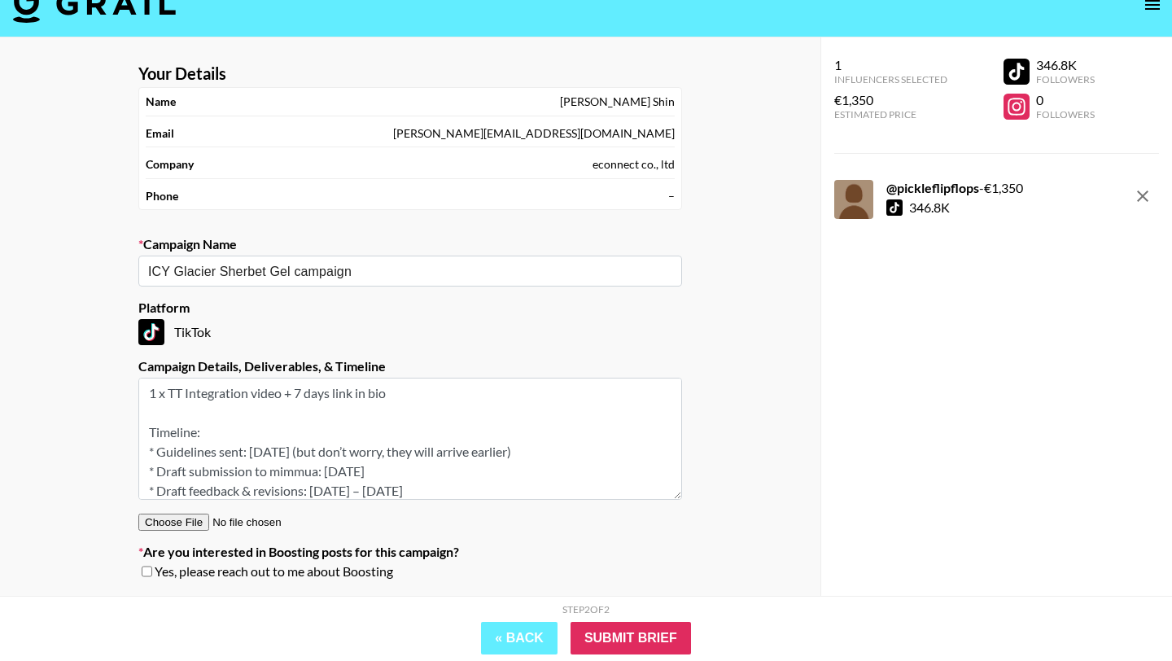
click at [151, 396] on textarea "1 x TT Integration video + 7 days link in bio Timeline: * Guidelines sent: [DAT…" at bounding box center [410, 439] width 544 height 122
click at [357, 267] on input "ICY Glacier Sherbet Gel campaign" at bounding box center [399, 271] width 502 height 19
click at [186, 393] on textarea "1 x TT Integration video + 7 days link in bio Timeline: * Guidelines sent: [DAT…" at bounding box center [410, 439] width 544 height 122
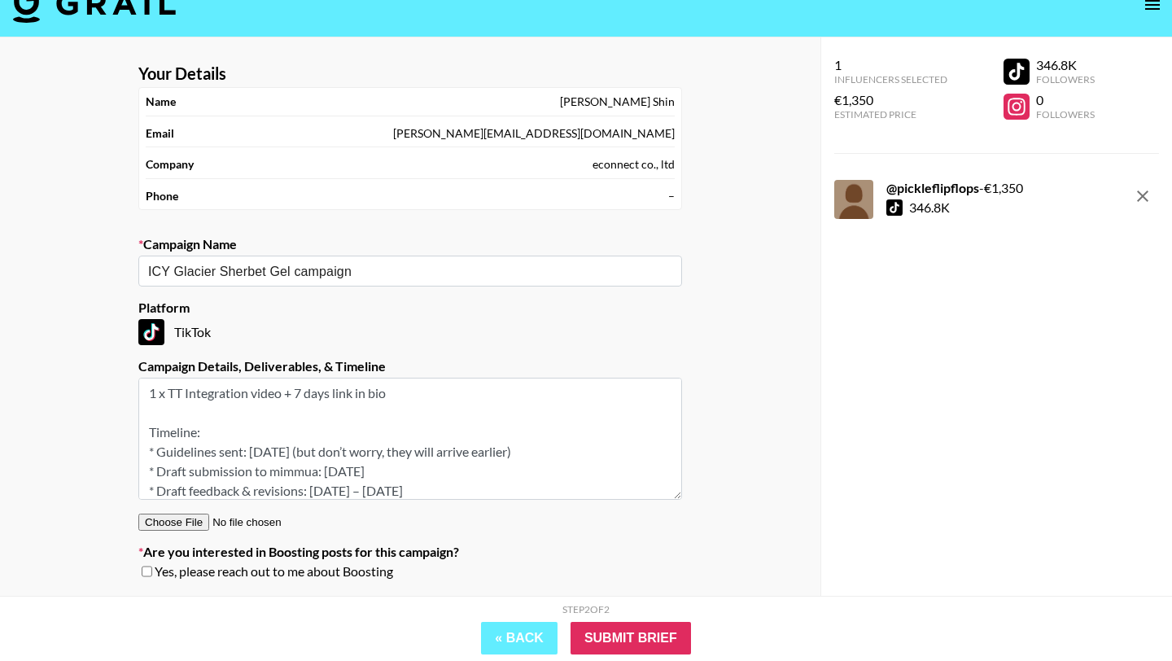
paste textarea "ICY Glacier Sherbet Gel campaign"
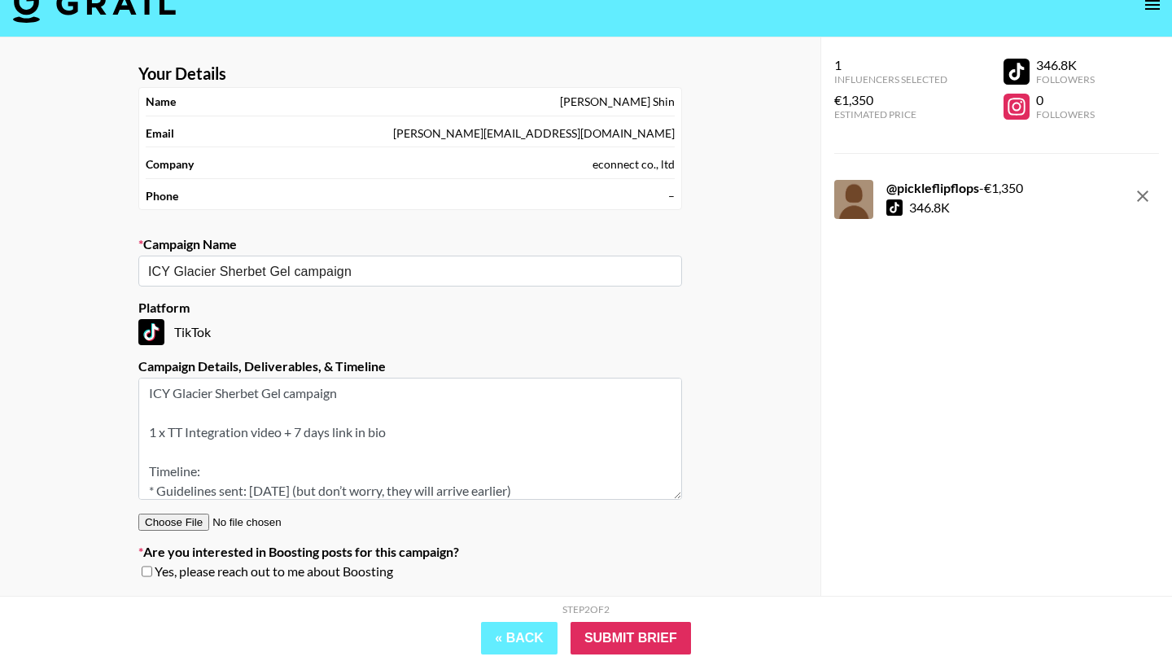
click at [308, 403] on textarea "ICY Glacier Sherbet Gel campaign 1 x TT Integration video + 7 days link in bio …" at bounding box center [410, 439] width 544 height 122
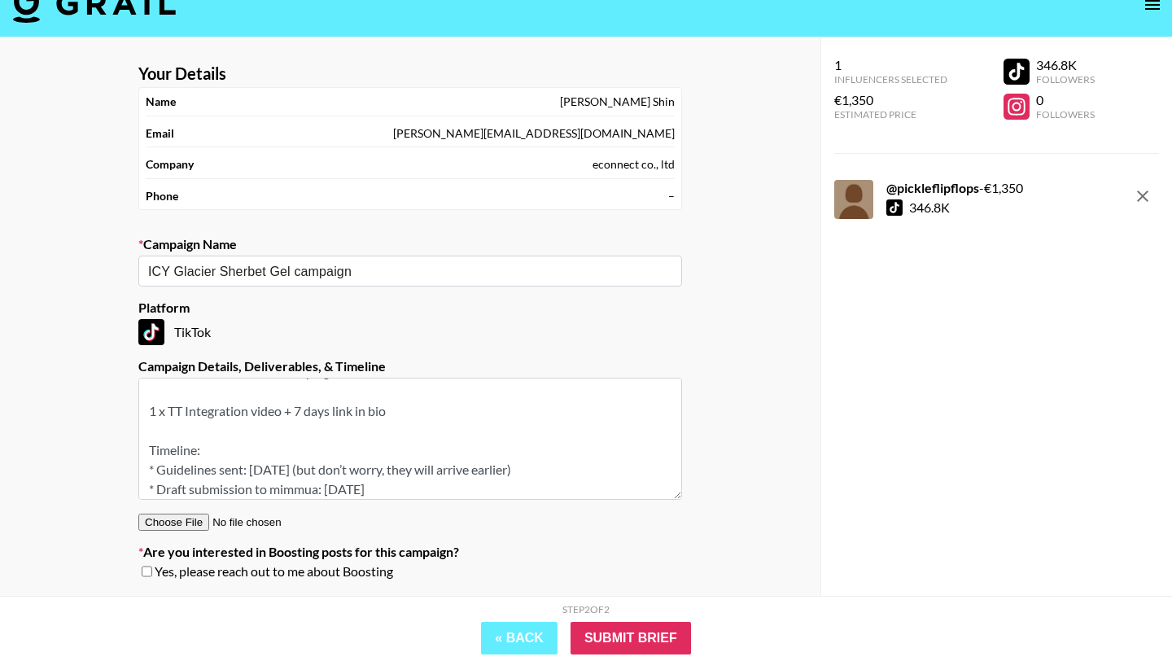
click at [210, 431] on textarea "ICY Glacier Sherbet Gel campaign 1 x TT Integration video + 7 days link in bio …" at bounding box center [410, 439] width 544 height 122
click at [177, 442] on textarea "ICY Glacier Sherbet Gel campaign 1 x TT Integration video + 7 days link in bio …" at bounding box center [410, 439] width 544 height 122
paste textarea "we’d love for one product to be featured in each of two episodes of [PERSON_NAM…"
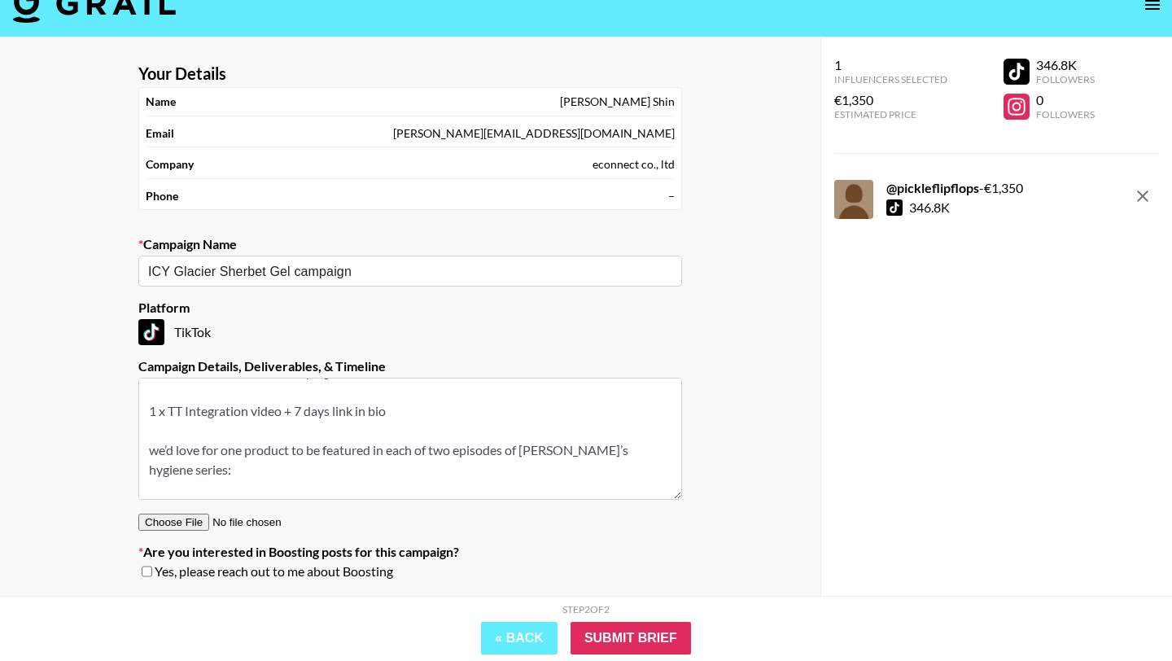
click at [155, 453] on textarea "ICY Glacier Sherbet Gel campaign 1 x TT Integration video + 7 days link in bio …" at bounding box center [410, 439] width 544 height 122
click at [250, 453] on textarea "ICY Glacier Sherbet Gel campaign 1 x TT Integration video + 7 days link in bio …" at bounding box center [410, 439] width 544 height 122
drag, startPoint x: 392, startPoint y: 453, endPoint x: 461, endPoint y: 455, distance: 68.4
click at [461, 455] on textarea "ICY Glacier Sherbet Gel campaign 1 x TT Integration video + 7 days link in bio …" at bounding box center [410, 439] width 544 height 122
click at [453, 453] on textarea "ICY Glacier Sherbet Gel campaign 1 x TT Integration video + 7 days link in bio …" at bounding box center [410, 439] width 544 height 122
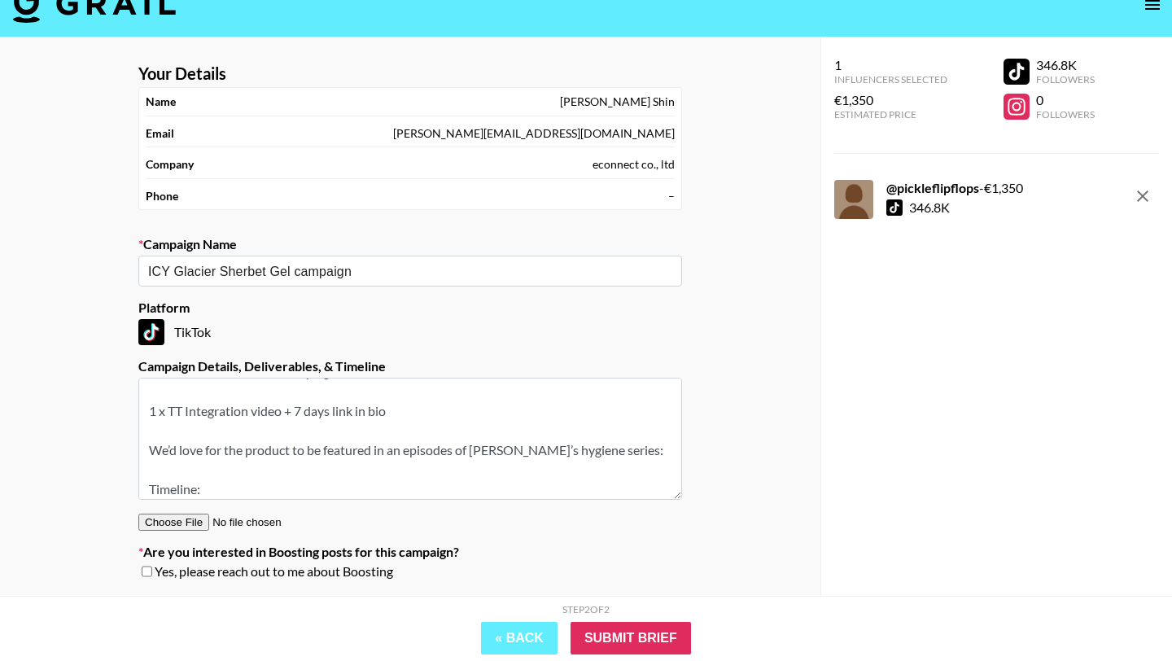
click at [457, 454] on textarea "ICY Glacier Sherbet Gel campaign 1 x TT Integration video + 7 days link in bio …" at bounding box center [410, 439] width 544 height 122
click at [619, 453] on textarea "ICY Glacier Sherbet Gel campaign 1 x TT Integration video + 7 days link in bio …" at bounding box center [410, 439] width 544 height 122
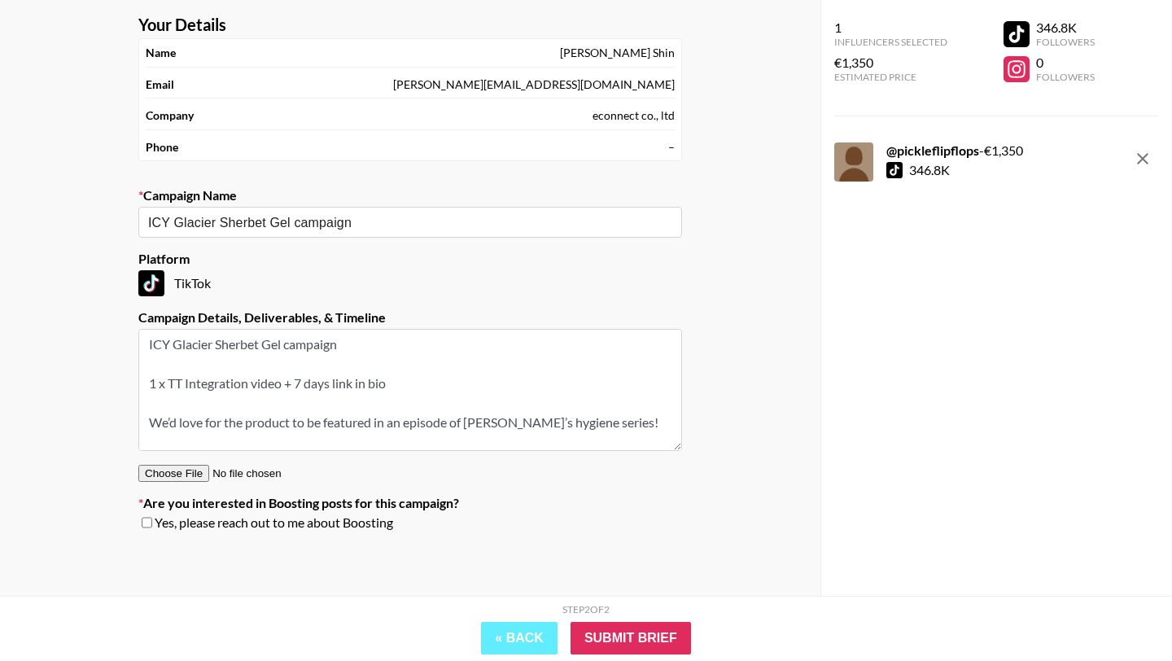
scroll to position [0, 0]
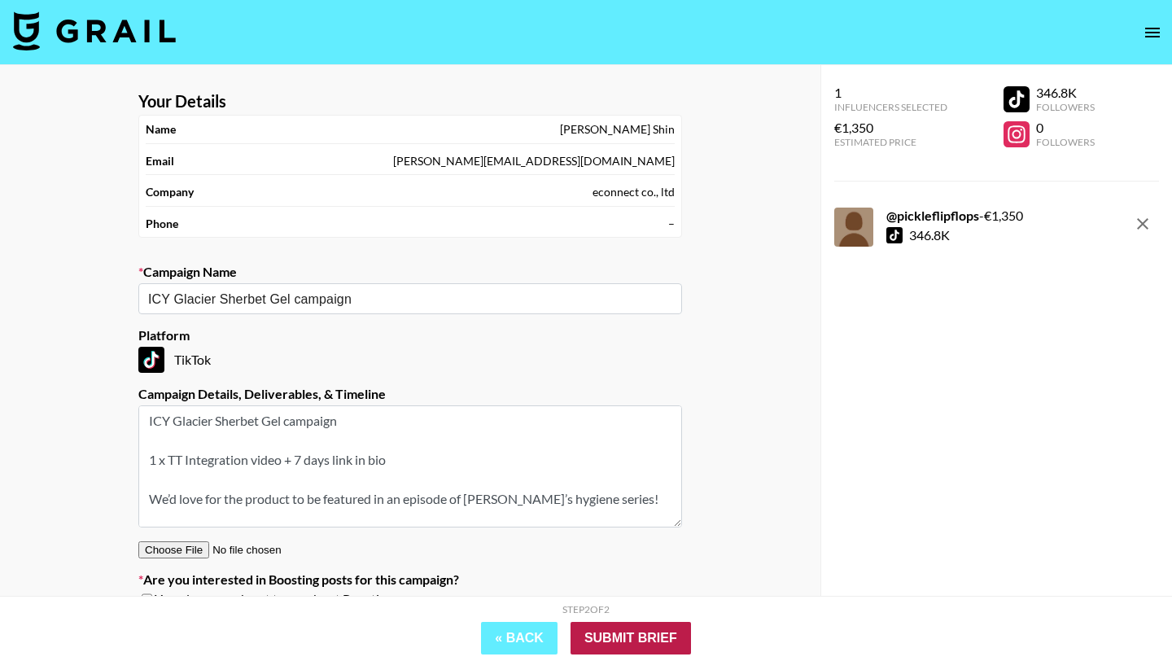
type textarea "ICY Glacier Sherbet Gel campaign 1 x TT Integration video + 7 days link in bio …"
click at [613, 632] on input "Submit Brief" at bounding box center [631, 638] width 120 height 33
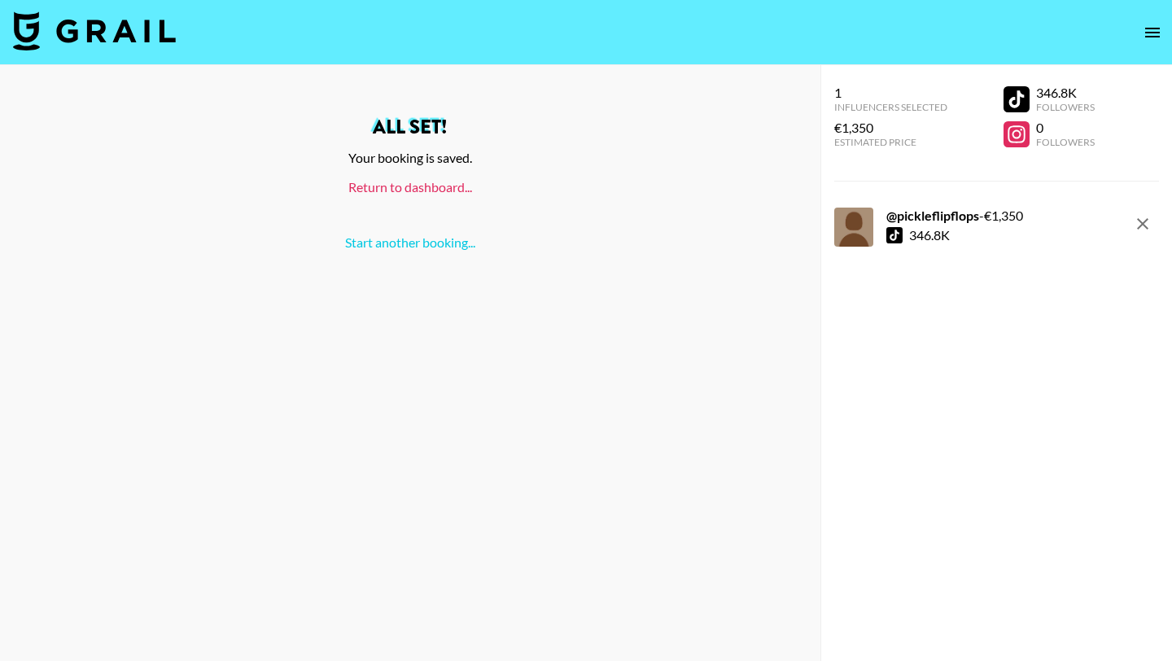
click at [434, 187] on link "Return to dashboard..." at bounding box center [410, 186] width 124 height 15
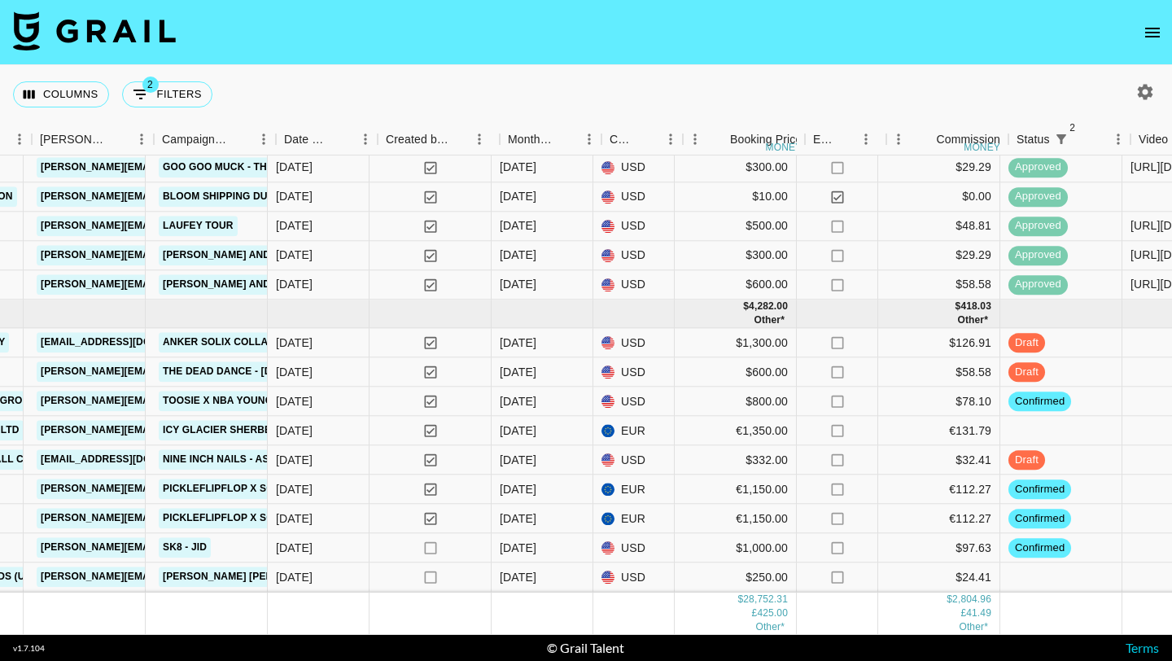
scroll to position [1221, 650]
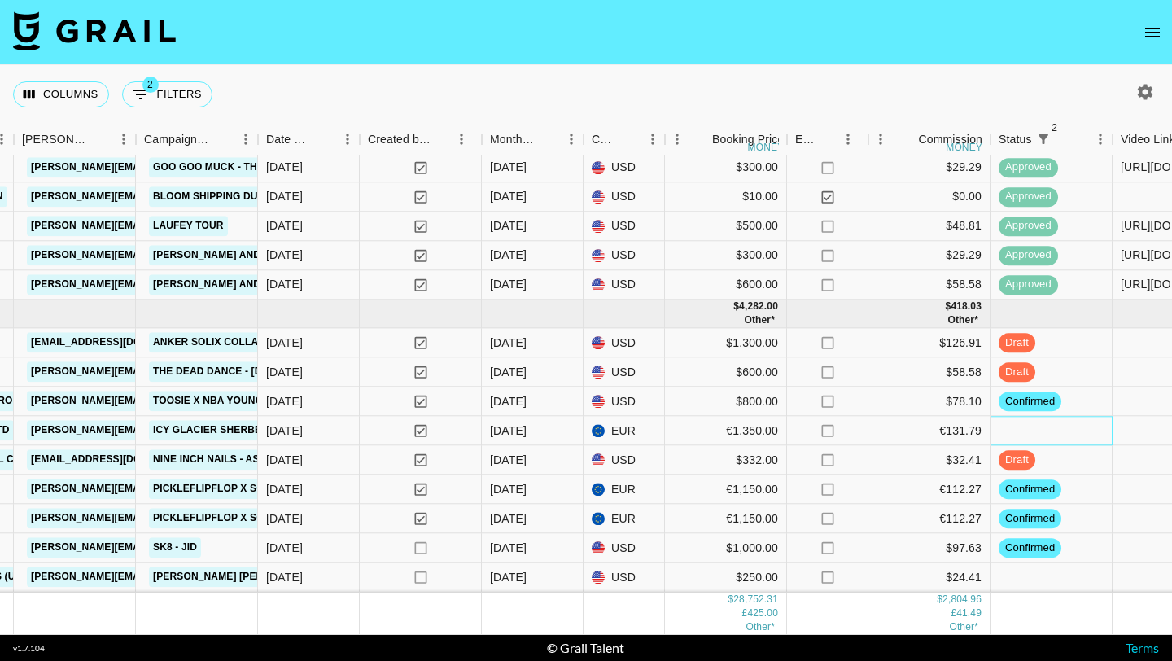
click at [1008, 427] on div at bounding box center [1052, 431] width 122 height 29
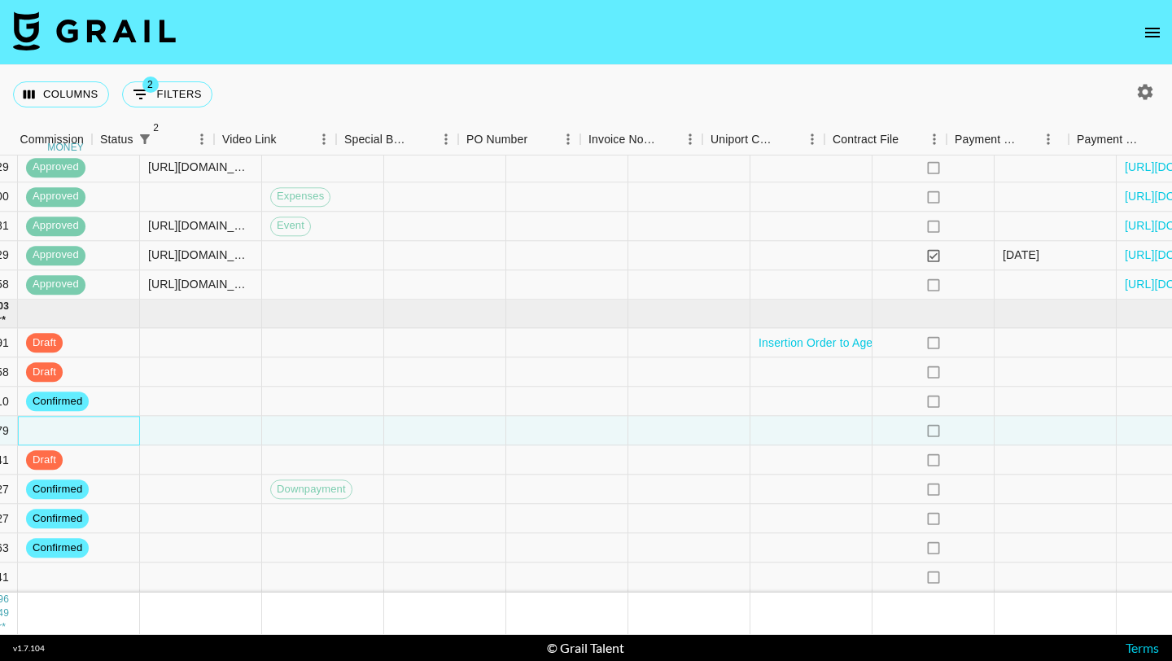
scroll to position [1221, 1754]
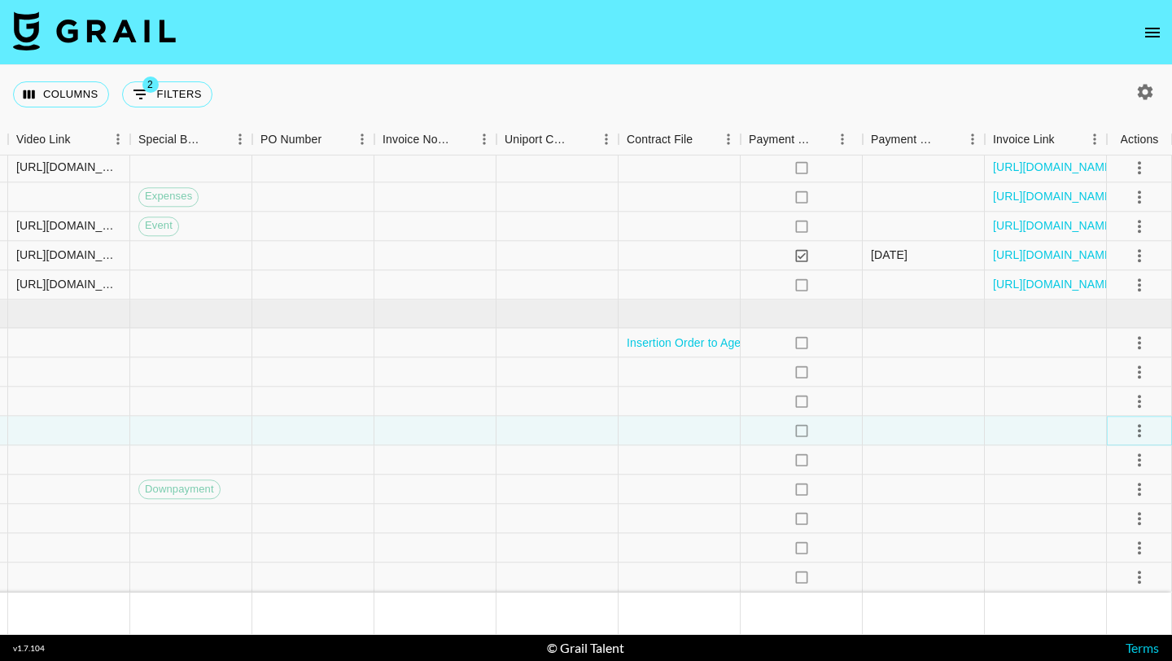
click at [1135, 428] on icon "select merge strategy" at bounding box center [1140, 431] width 20 height 20
click at [1119, 464] on li "Confirm" at bounding box center [1119, 465] width 106 height 29
click at [1032, 436] on div at bounding box center [1046, 431] width 122 height 29
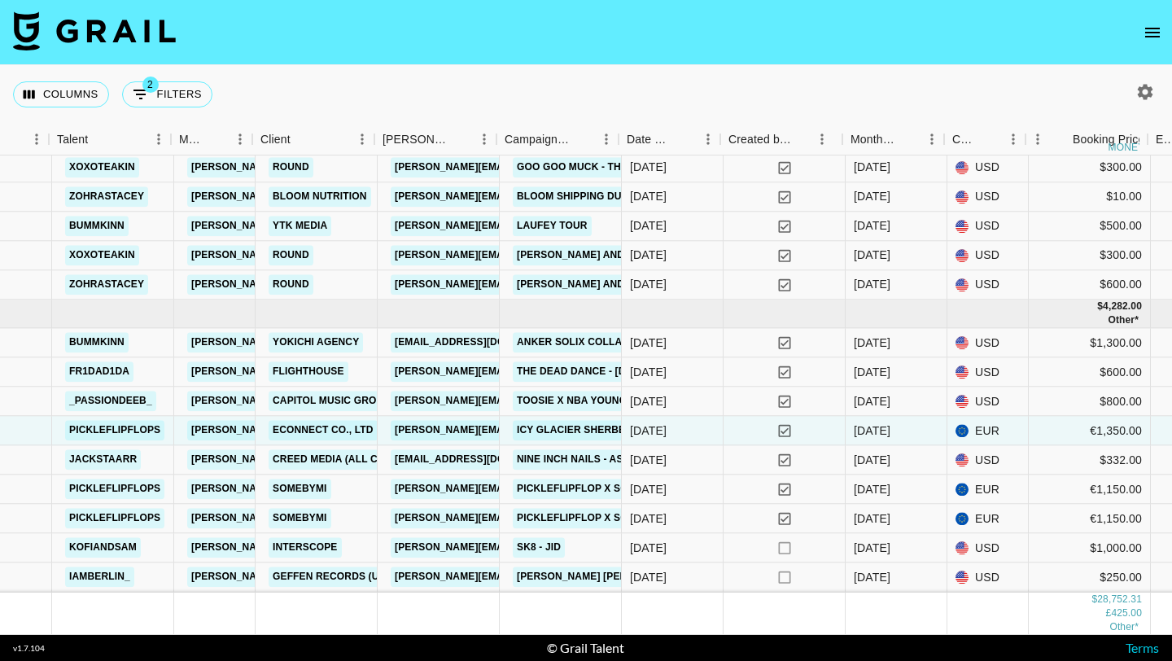
scroll to position [1221, 278]
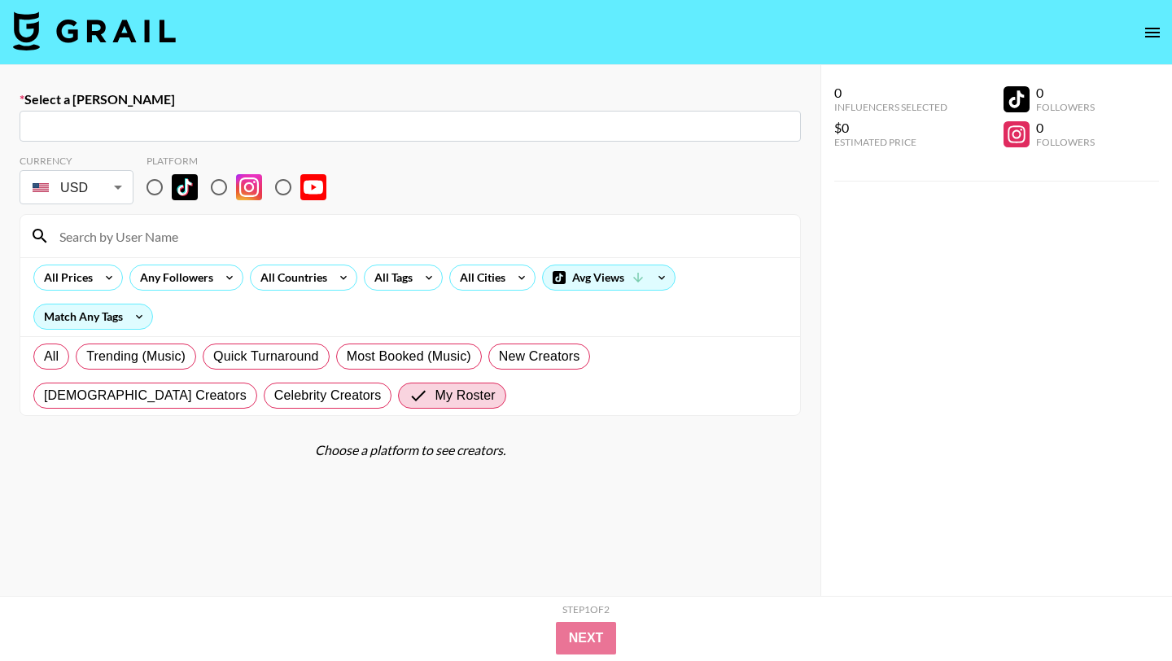
click at [107, 21] on img at bounding box center [94, 30] width 163 height 39
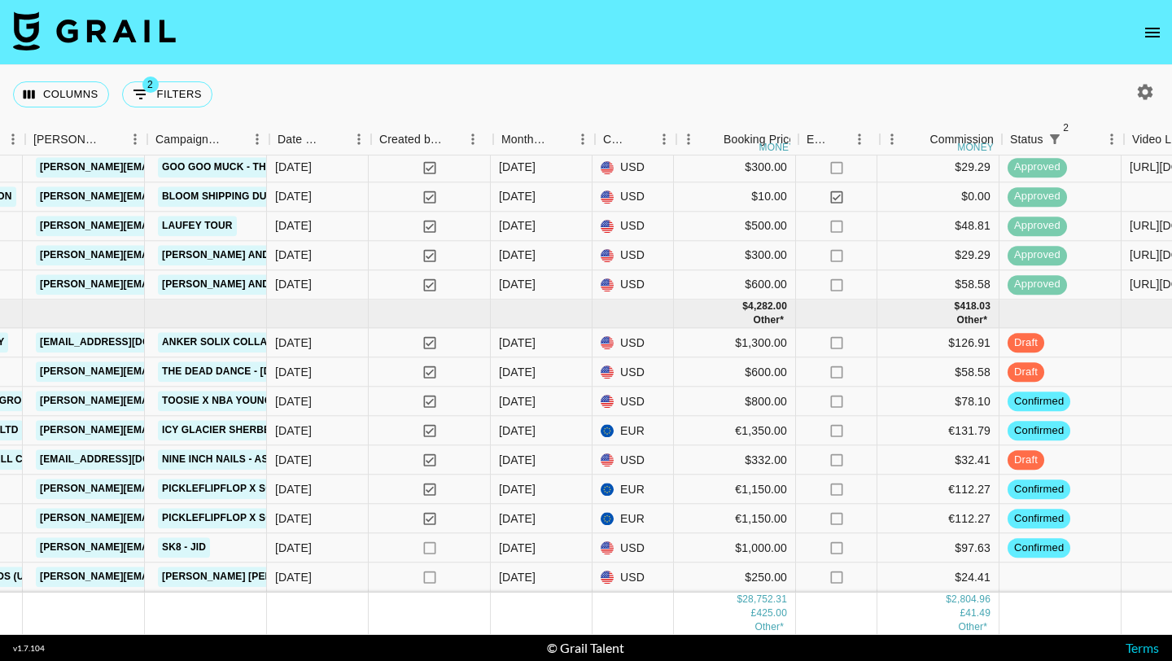
scroll to position [1221, 647]
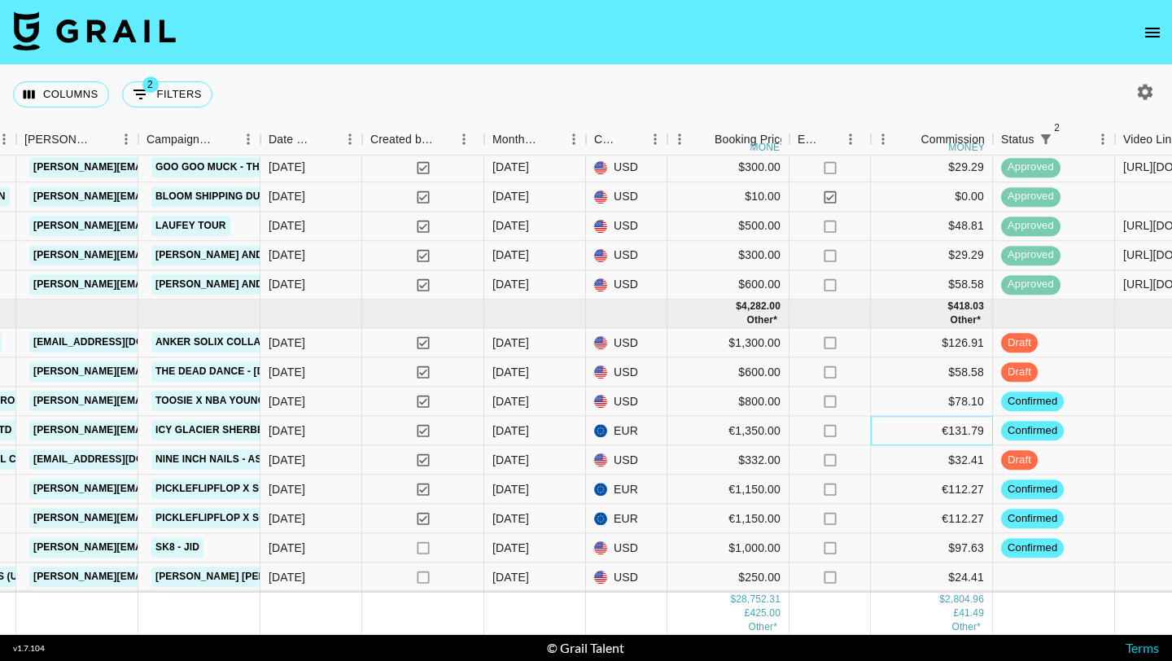
click at [907, 424] on div "€131.79" at bounding box center [932, 431] width 122 height 29
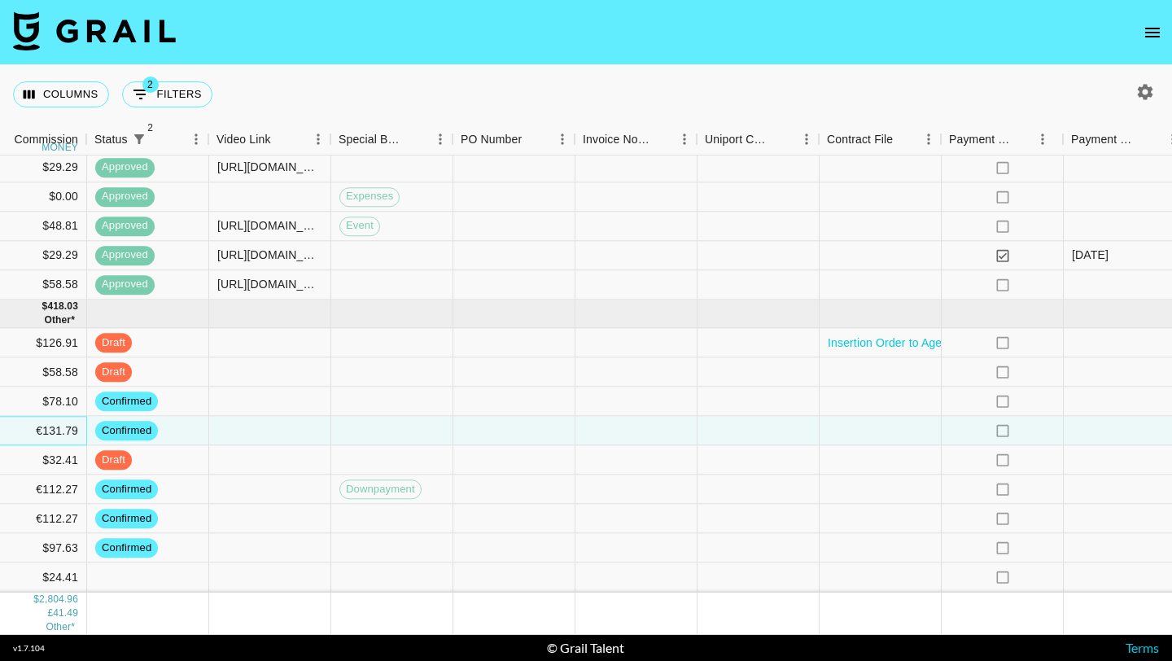
scroll to position [1221, 1554]
click at [879, 430] on div at bounding box center [880, 431] width 122 height 29
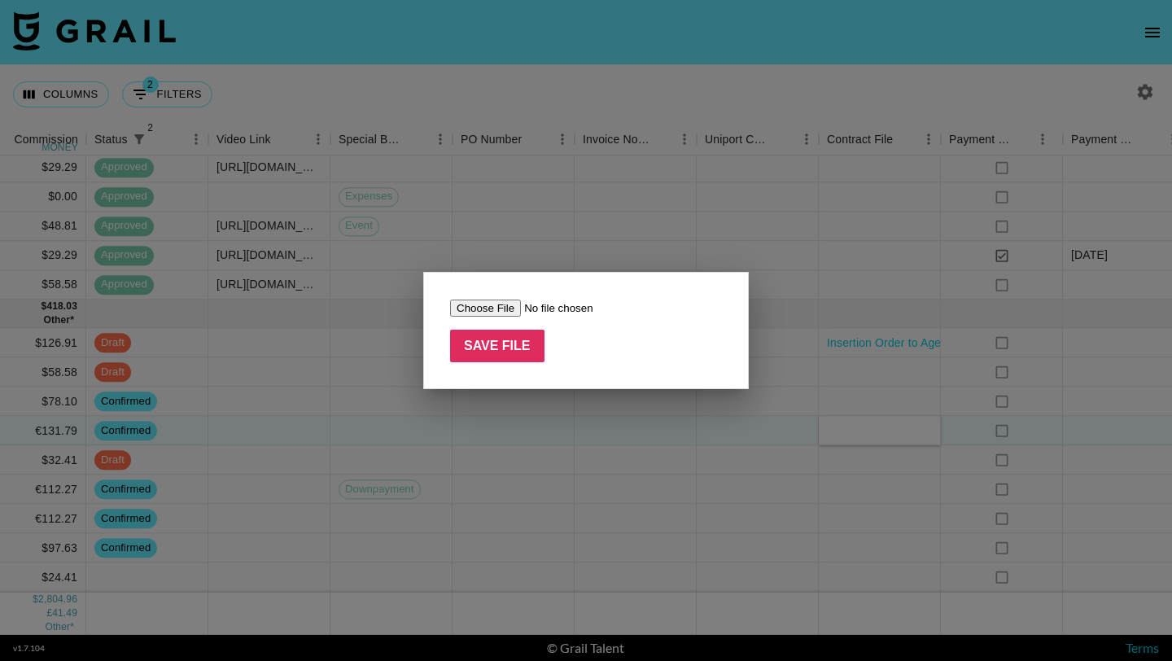
click at [498, 300] on input "file" at bounding box center [553, 308] width 206 height 17
type input "C:\fakepath\ICY GLACIER SHERBET GEL Influencer Partnership Agreement_Frieda Mak…"
click at [511, 351] on input "Save File" at bounding box center [497, 346] width 94 height 33
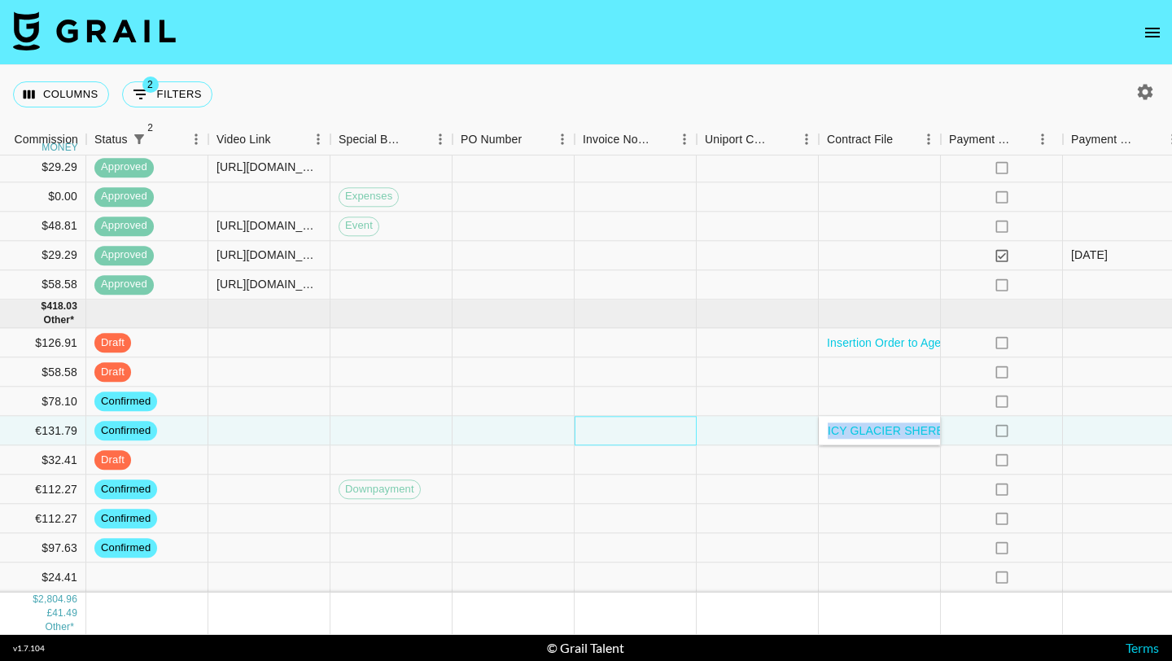
click at [619, 436] on div at bounding box center [636, 431] width 122 height 29
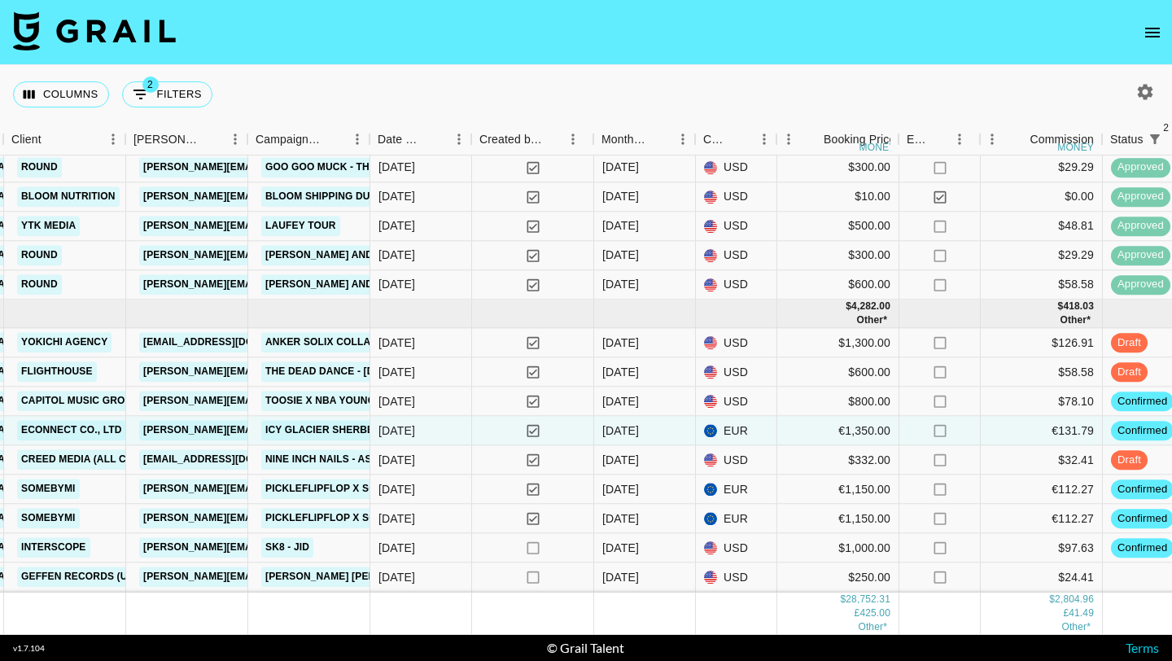
scroll to position [1221, 536]
click at [655, 493] on div "[DATE]" at bounding box center [646, 489] width 102 height 29
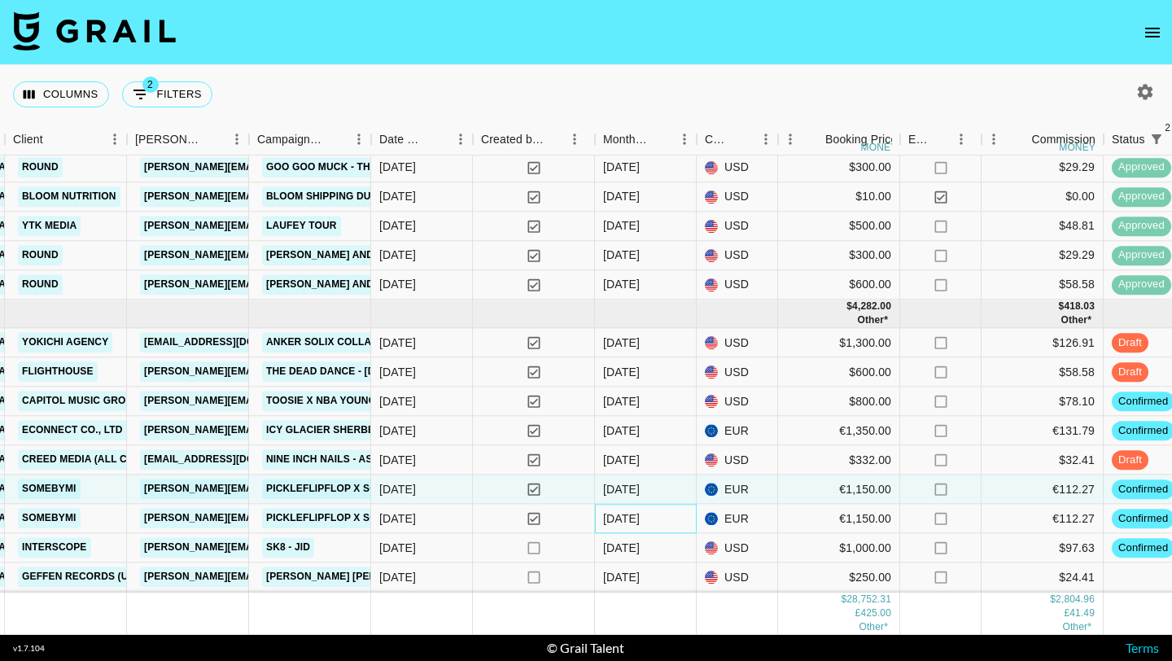
click at [661, 513] on div "[DATE]" at bounding box center [646, 519] width 102 height 29
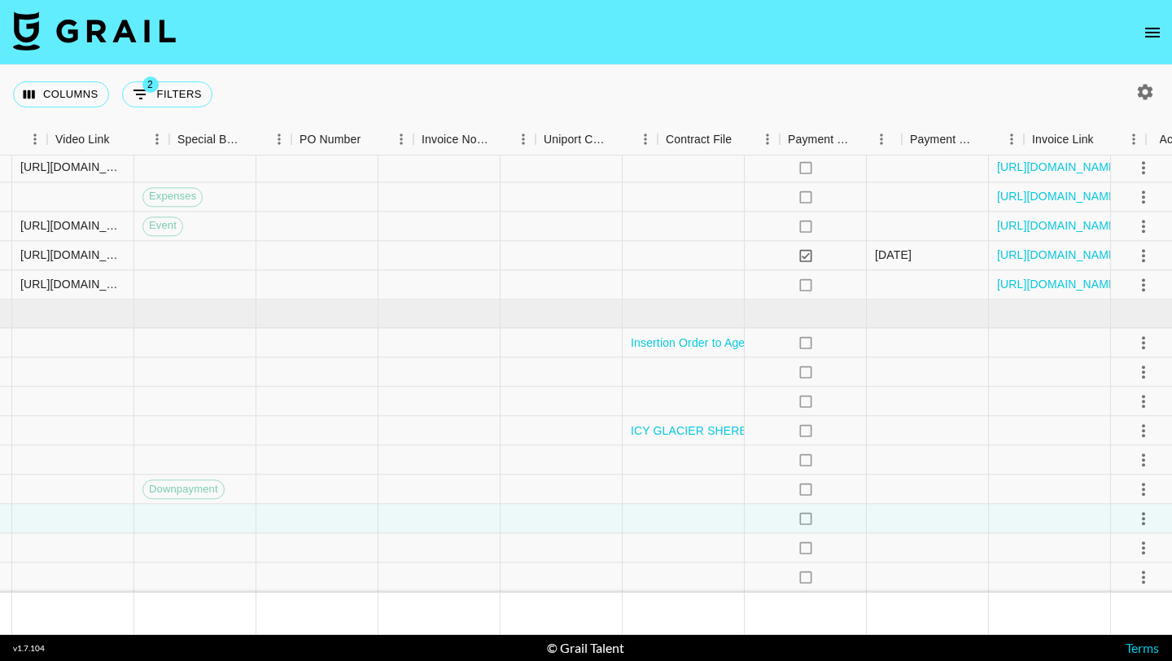
scroll to position [1221, 1754]
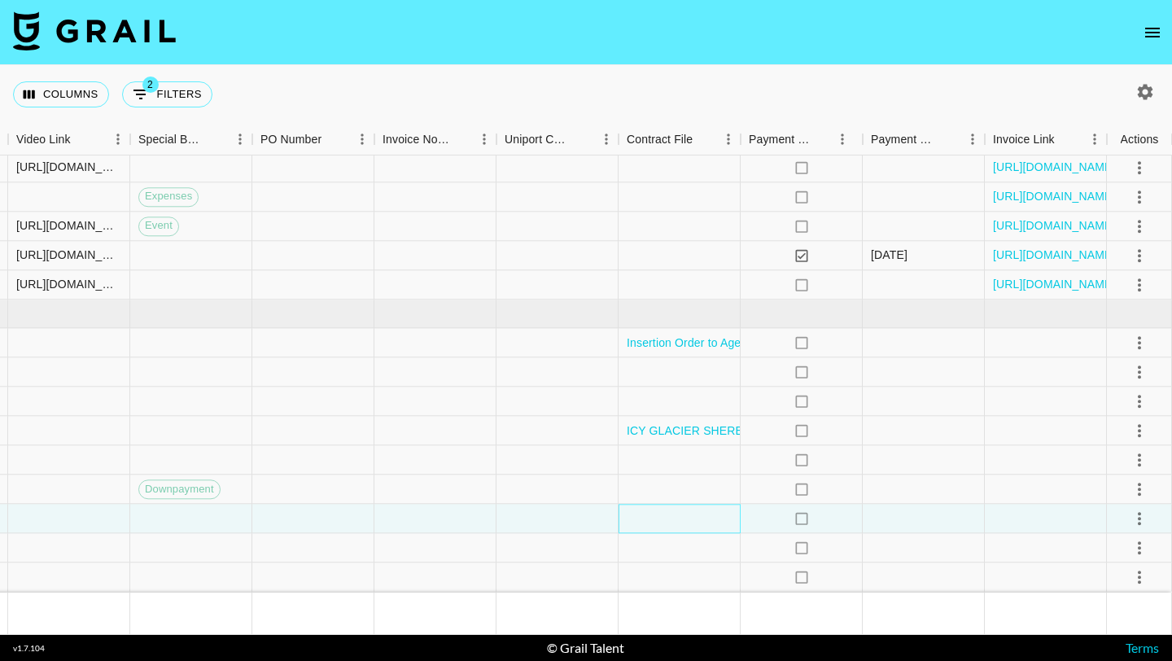
click at [668, 518] on div at bounding box center [680, 519] width 122 height 29
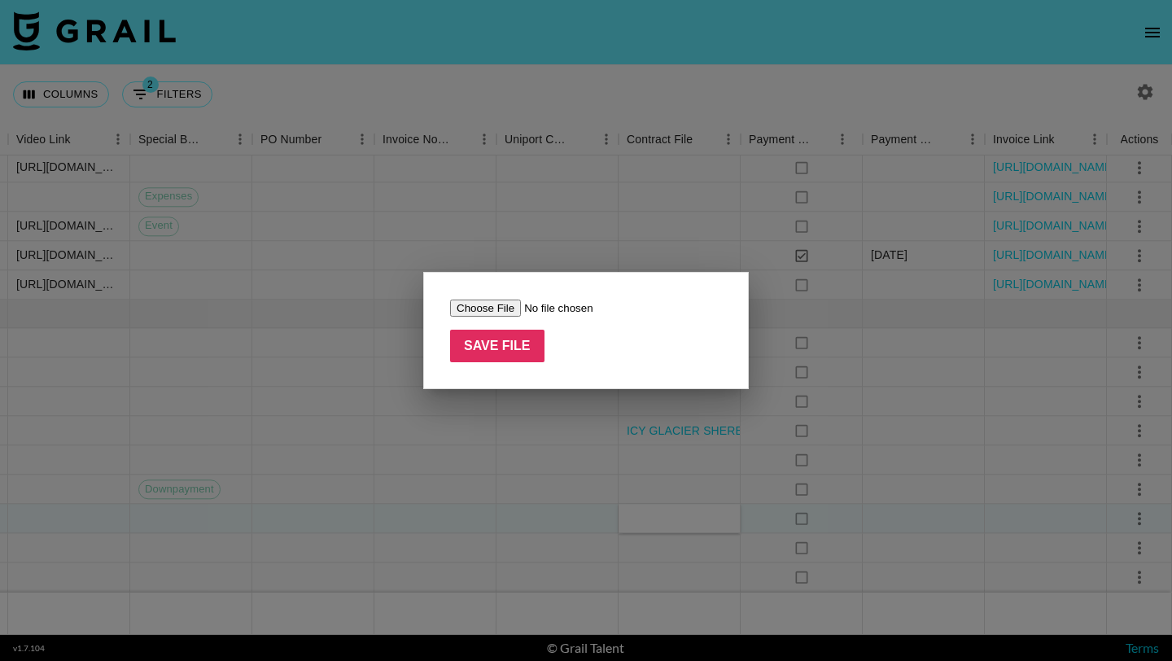
click at [492, 309] on input "file" at bounding box center [553, 308] width 206 height 17
type input "C:\fakepath\Nov_pickleflipflops x Wisefisher (1)Signed.docx - Google Documenten…"
click at [518, 339] on input "Save File" at bounding box center [497, 346] width 94 height 33
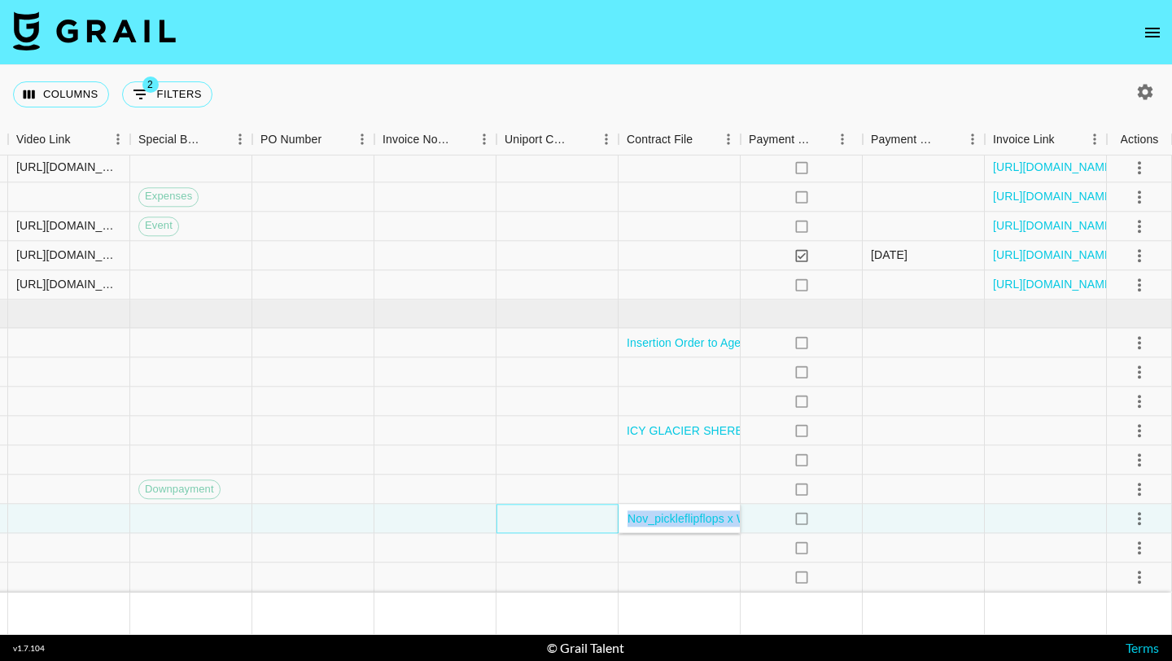
click at [552, 522] on div at bounding box center [557, 519] width 122 height 29
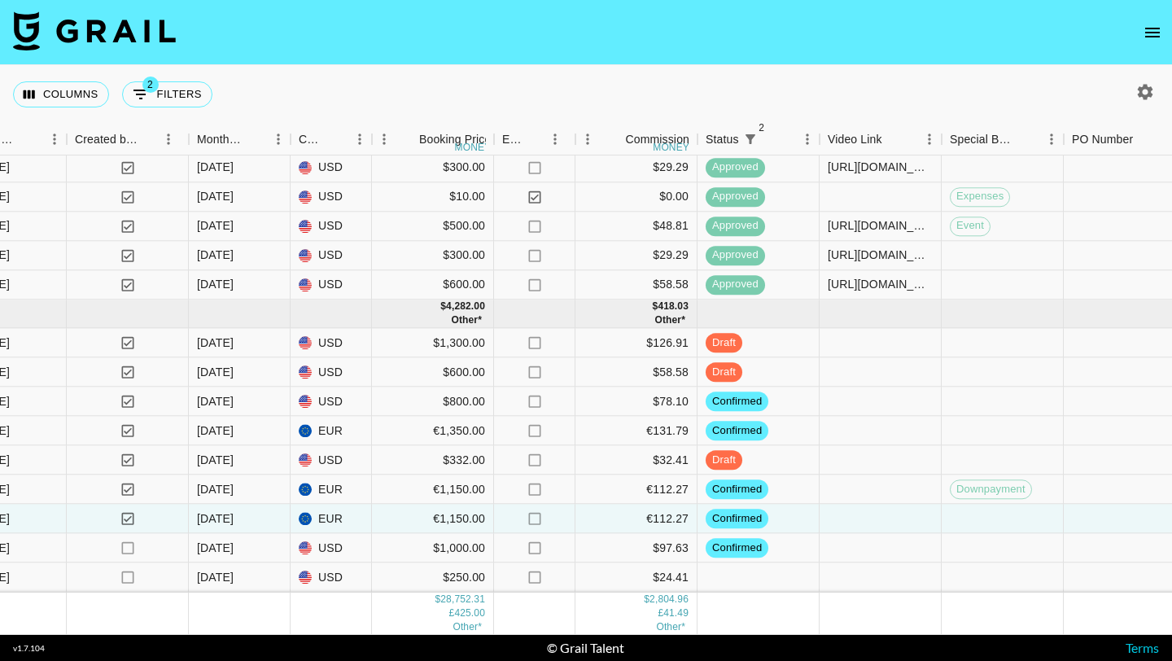
scroll to position [1221, 933]
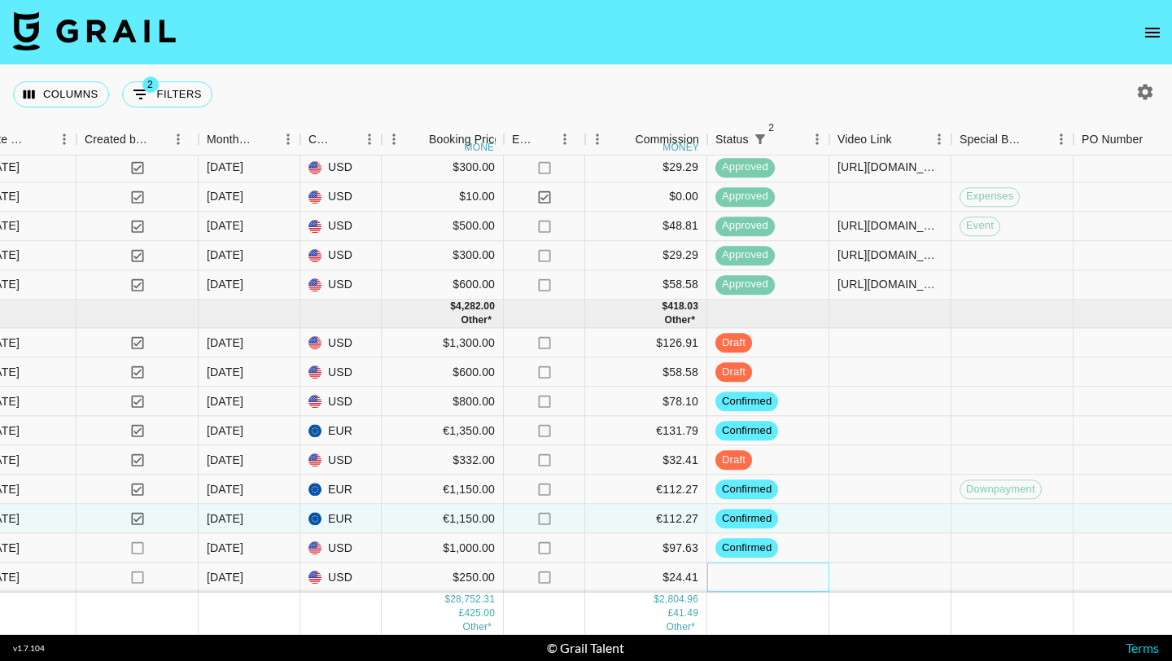
click at [732, 581] on div at bounding box center [768, 577] width 122 height 29
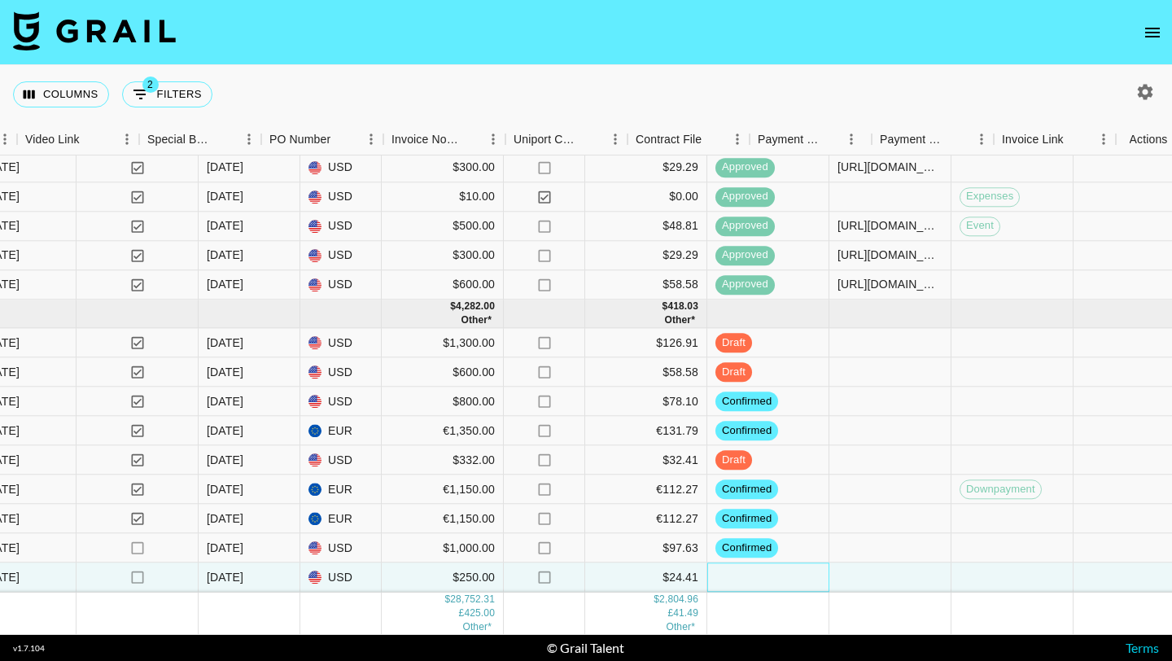
scroll to position [1221, 1754]
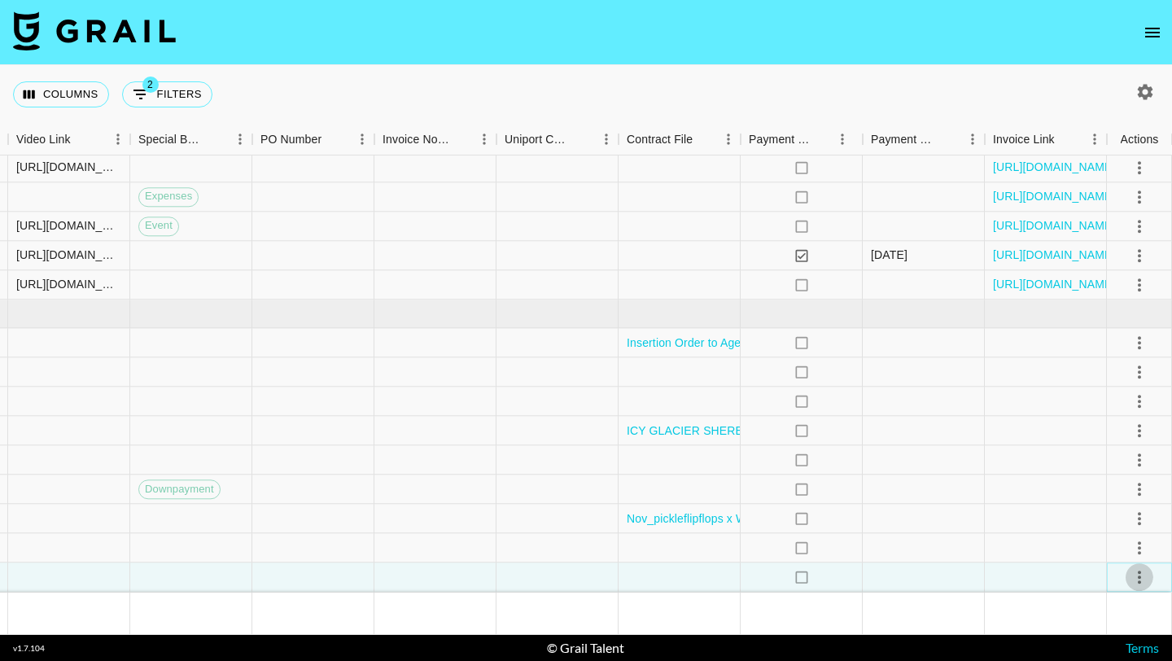
click at [1144, 574] on icon "select merge strategy" at bounding box center [1140, 577] width 20 height 20
click at [1090, 421] on li "Confirm" at bounding box center [1119, 424] width 106 height 29
click at [882, 572] on div at bounding box center [924, 577] width 122 height 29
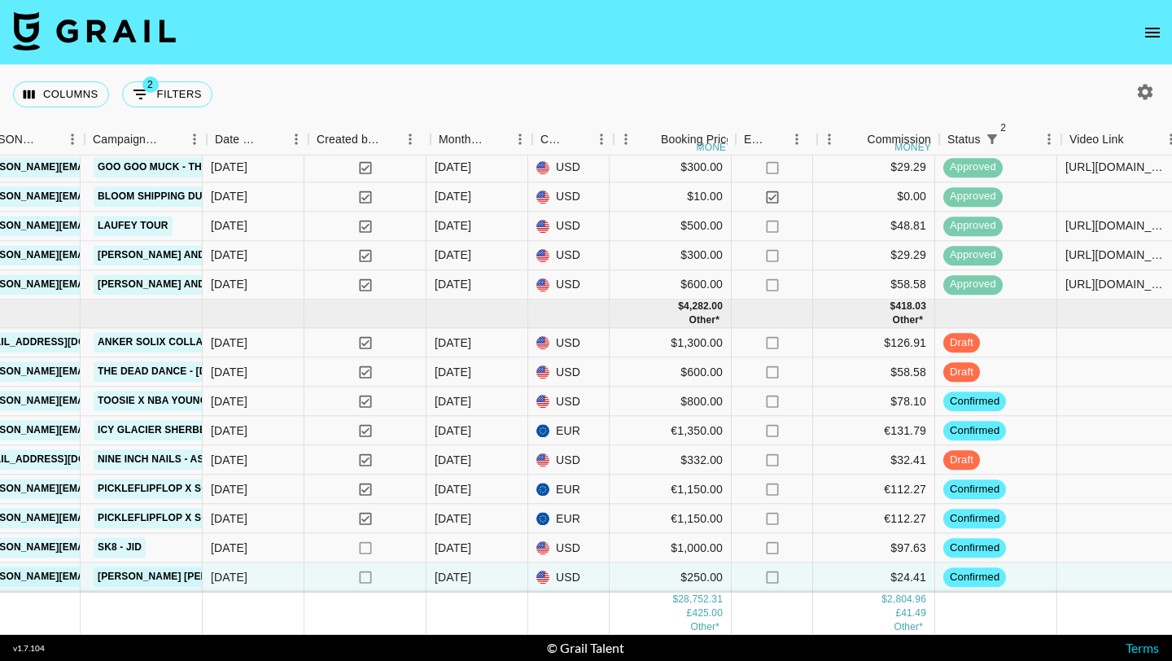
scroll to position [1221, 701]
